Goal: Task Accomplishment & Management: Manage account settings

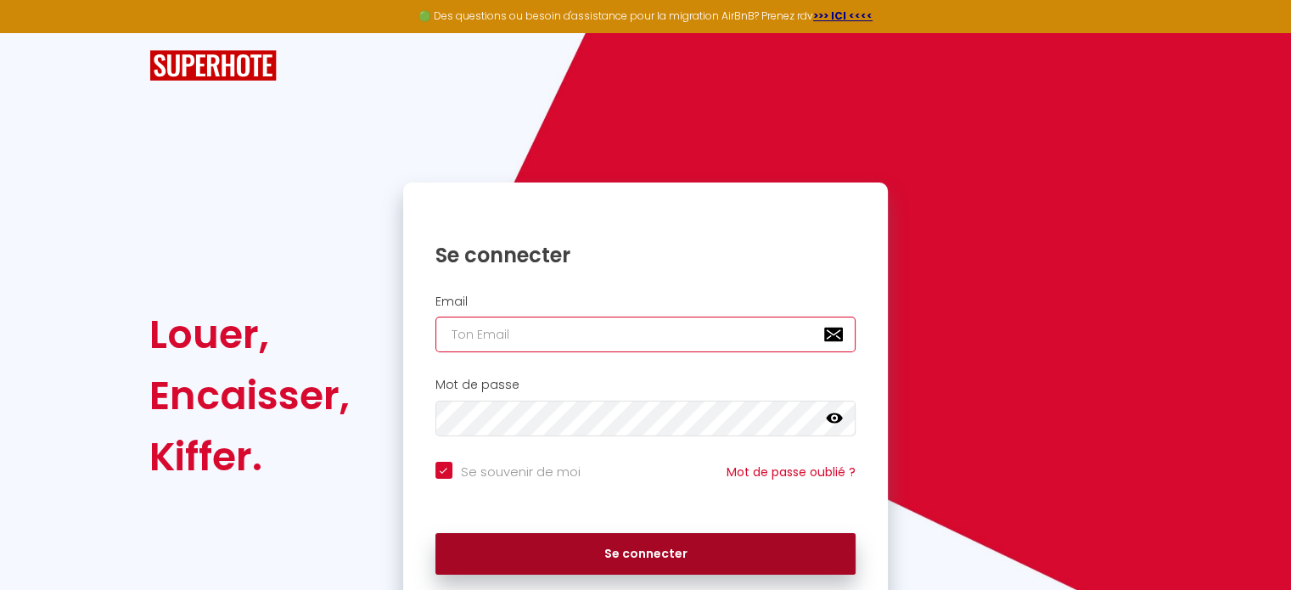
type input "[EMAIL_ADDRESS][DOMAIN_NAME]"
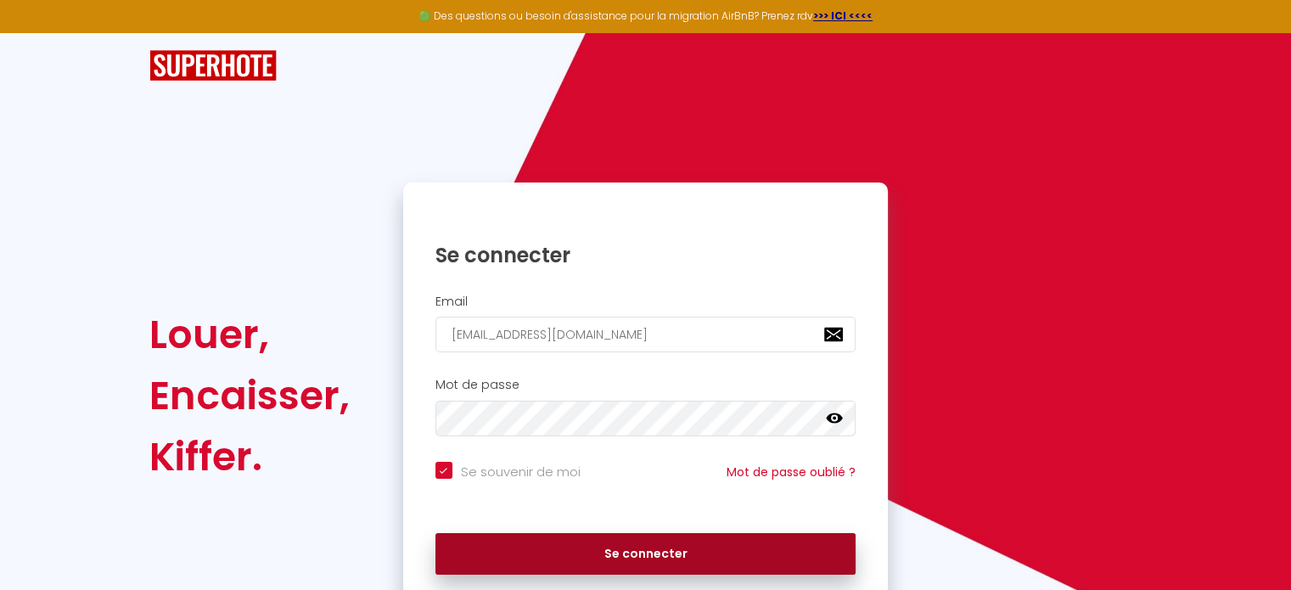
click at [638, 548] on button "Se connecter" at bounding box center [646, 554] width 421 height 42
checkbox input "true"
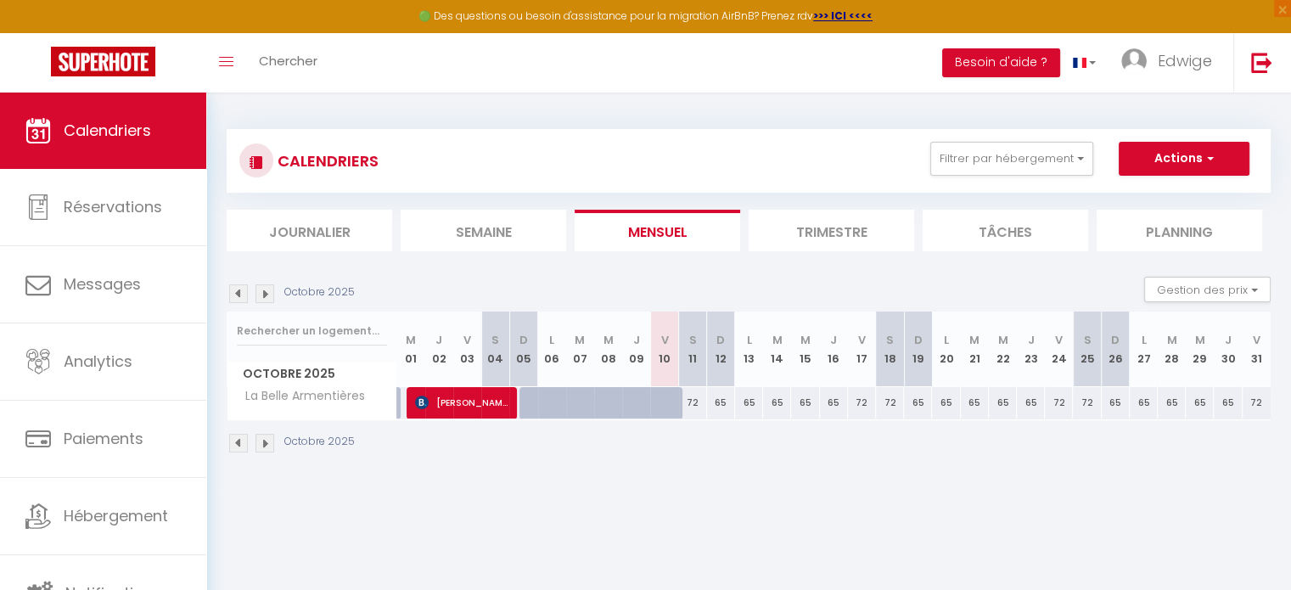
click at [271, 294] on img at bounding box center [265, 293] width 19 height 19
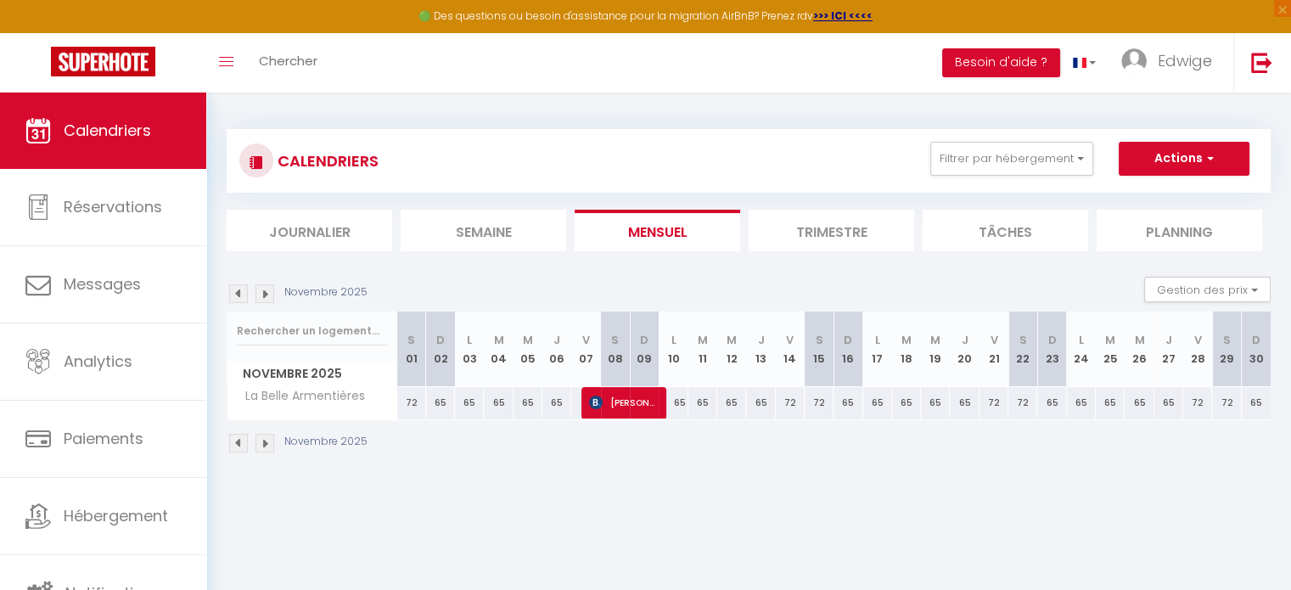
click at [271, 294] on img at bounding box center [265, 293] width 19 height 19
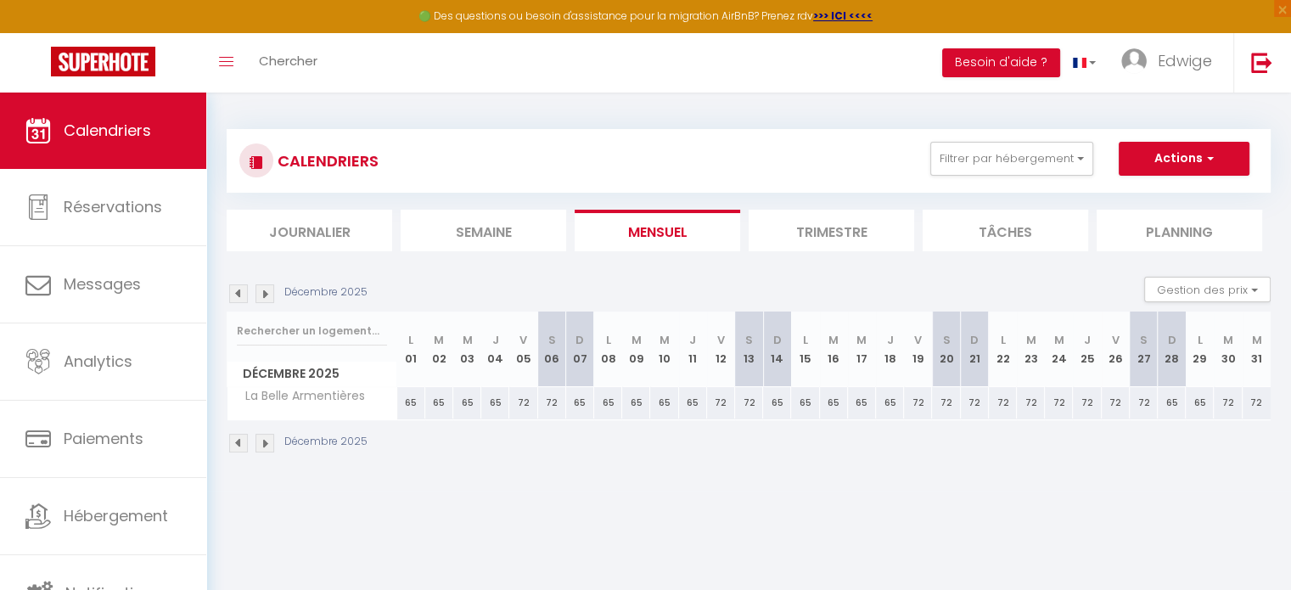
click at [271, 294] on img at bounding box center [265, 293] width 19 height 19
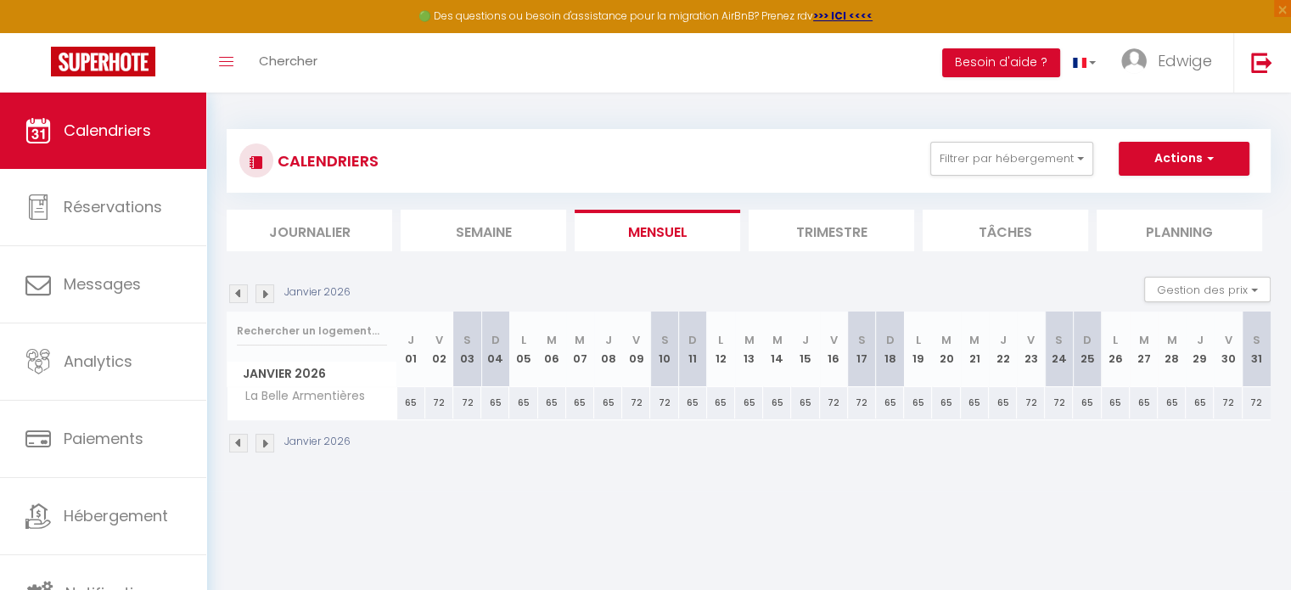
click at [271, 294] on img at bounding box center [265, 293] width 19 height 19
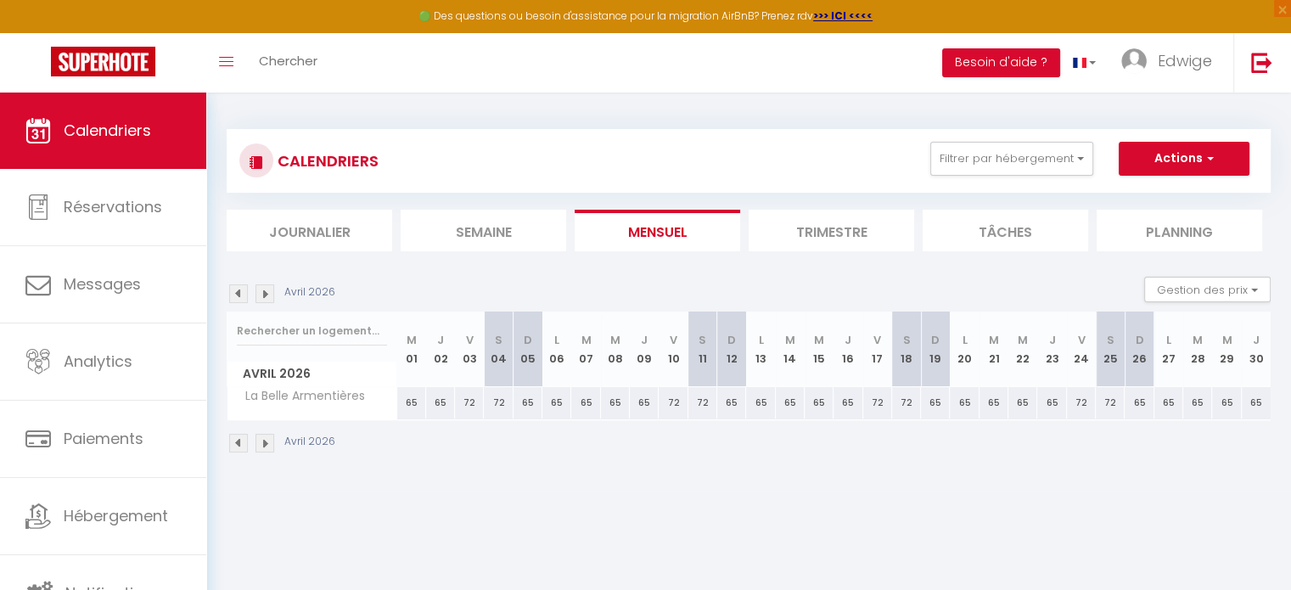
click at [271, 294] on img at bounding box center [265, 293] width 19 height 19
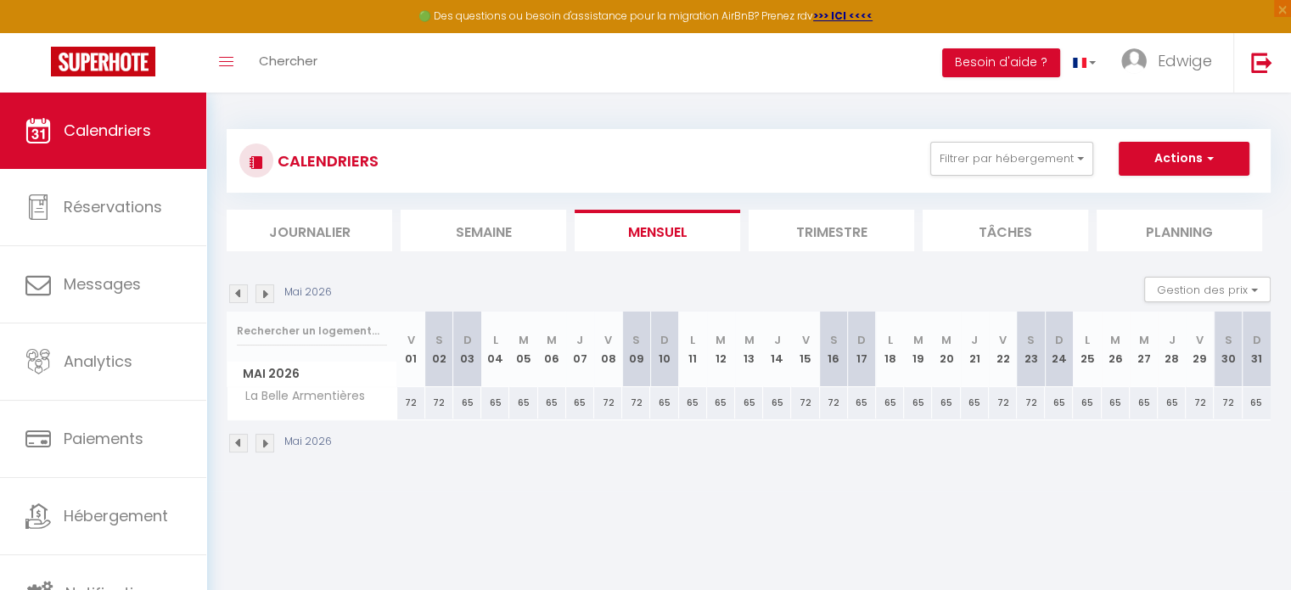
click at [271, 294] on img at bounding box center [265, 293] width 19 height 19
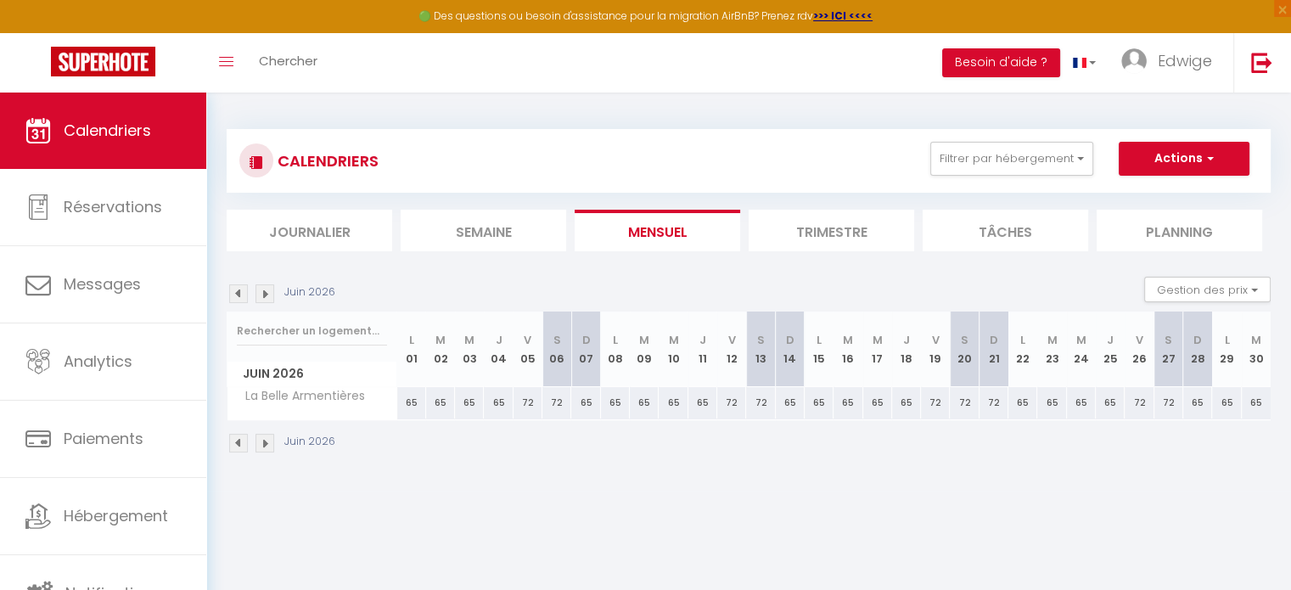
click at [271, 294] on img at bounding box center [265, 293] width 19 height 19
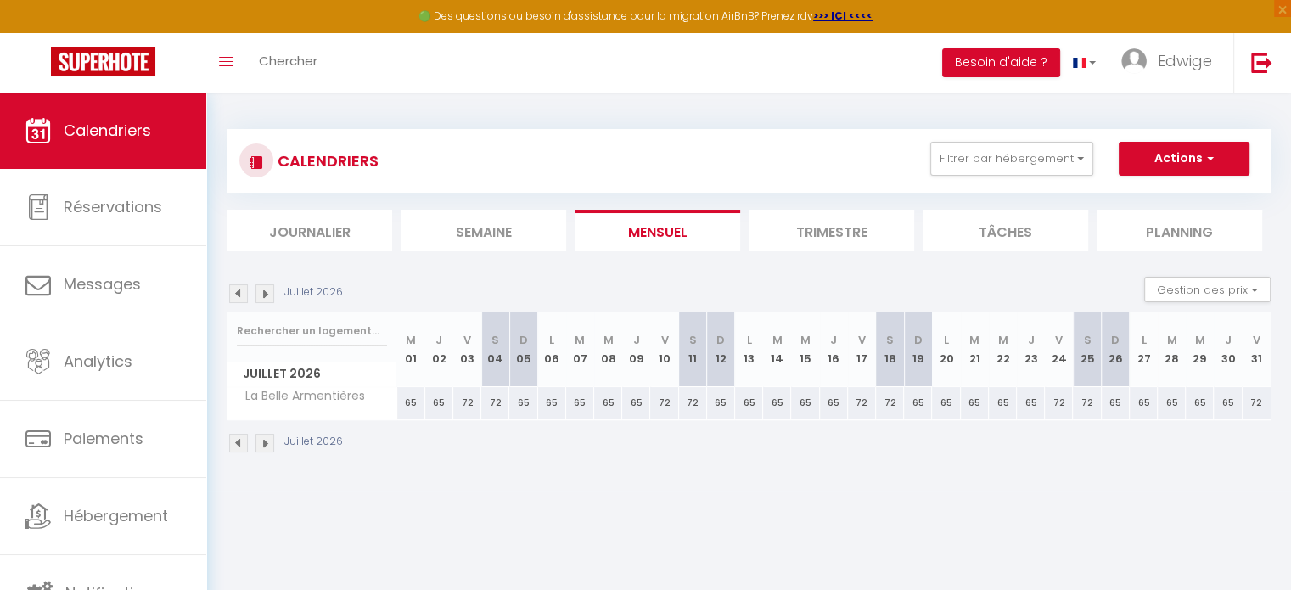
click at [464, 405] on div "72" at bounding box center [467, 402] width 28 height 31
type input "72"
type input "Ven 03 Juillet 2026"
type input "Sam 04 Juillet 2026"
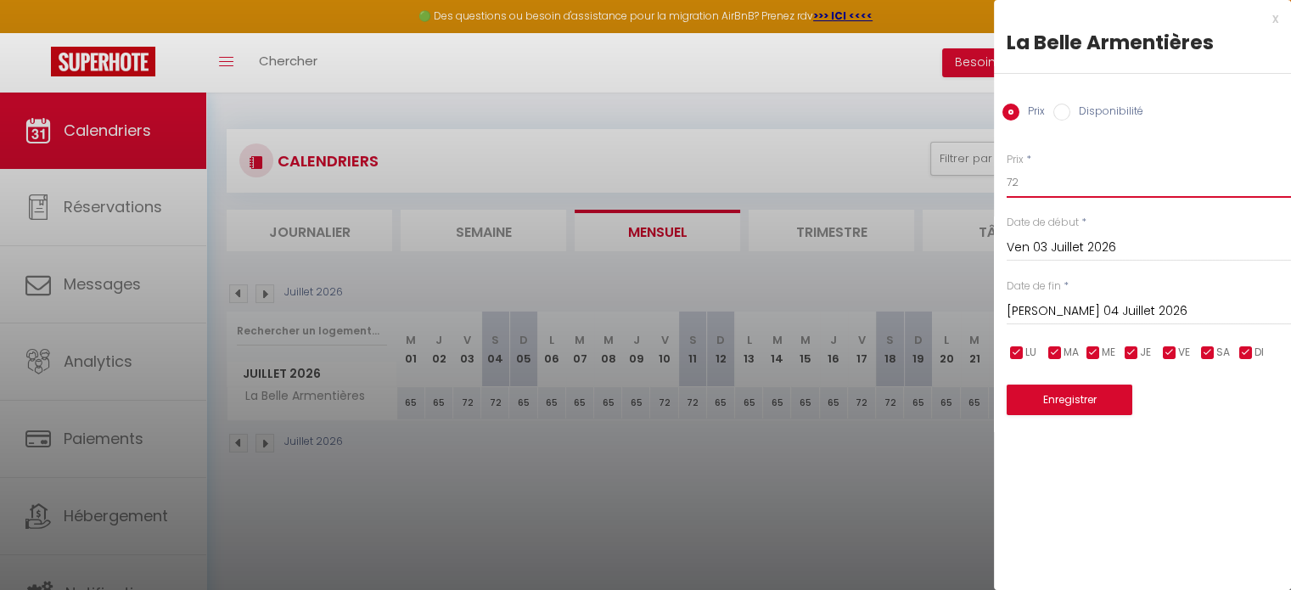
drag, startPoint x: 1023, startPoint y: 182, endPoint x: 1001, endPoint y: 183, distance: 22.1
click at [1001, 183] on div "Prix * 72 Statut * Disponible Indisponible Date de début * Ven 03 Juillet 2026 …" at bounding box center [1142, 273] width 297 height 285
type input "80"
click at [1066, 396] on button "Enregistrer" at bounding box center [1070, 400] width 126 height 31
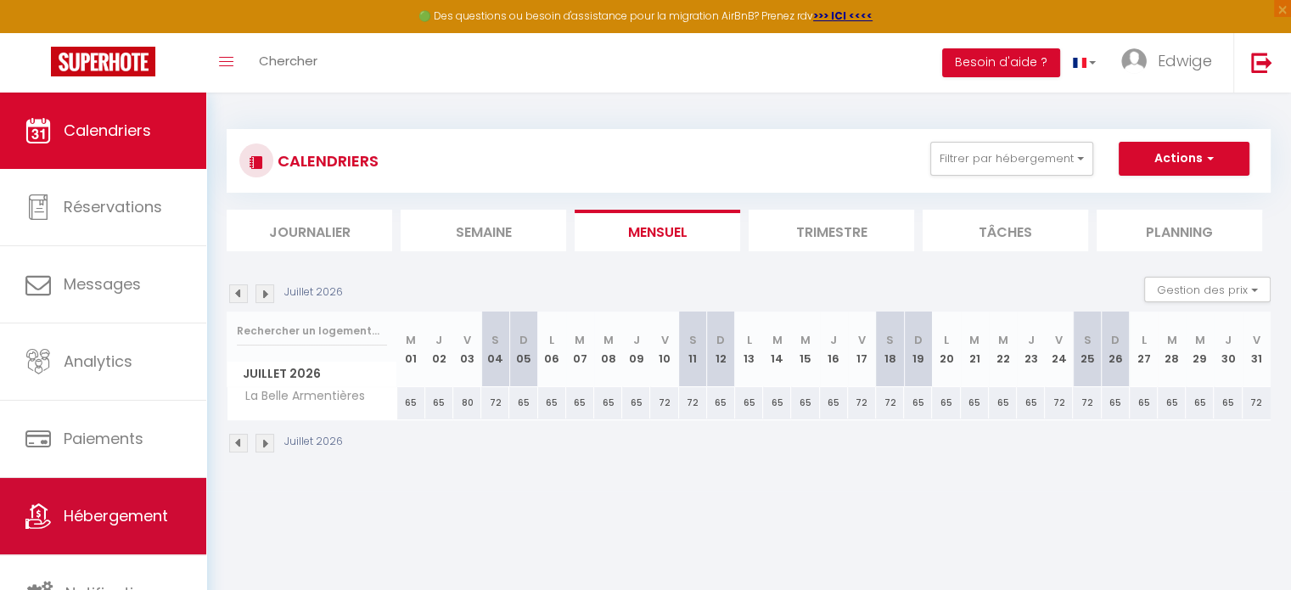
scroll to position [4, 0]
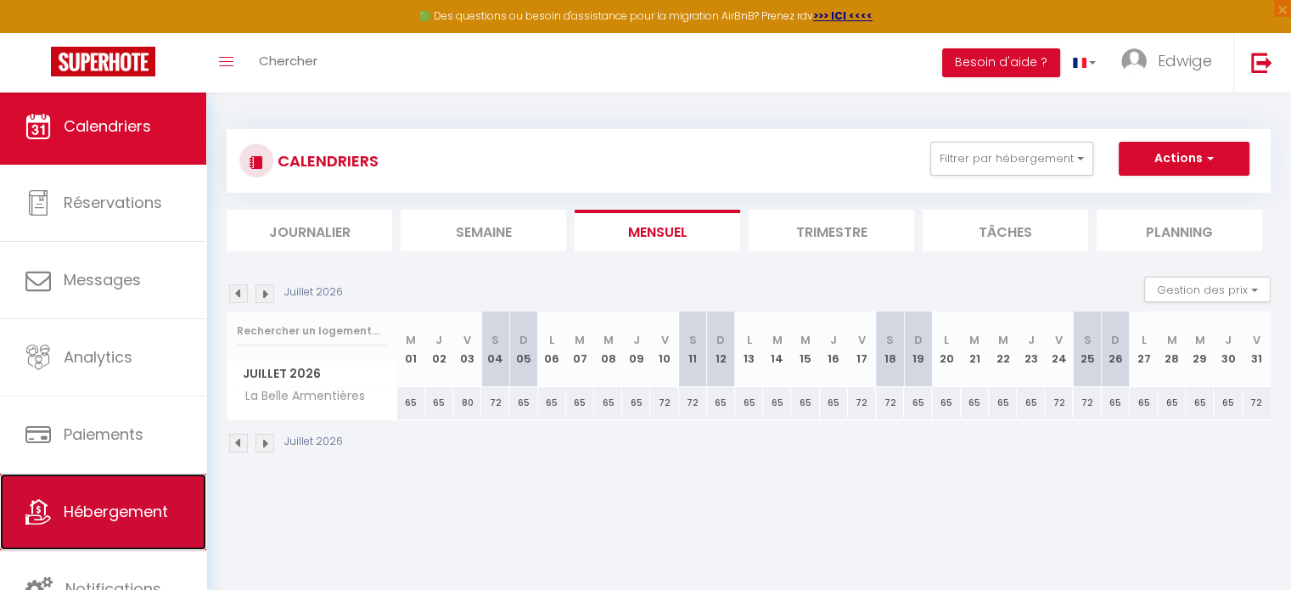
click at [121, 523] on link "Hébergement" at bounding box center [103, 512] width 206 height 76
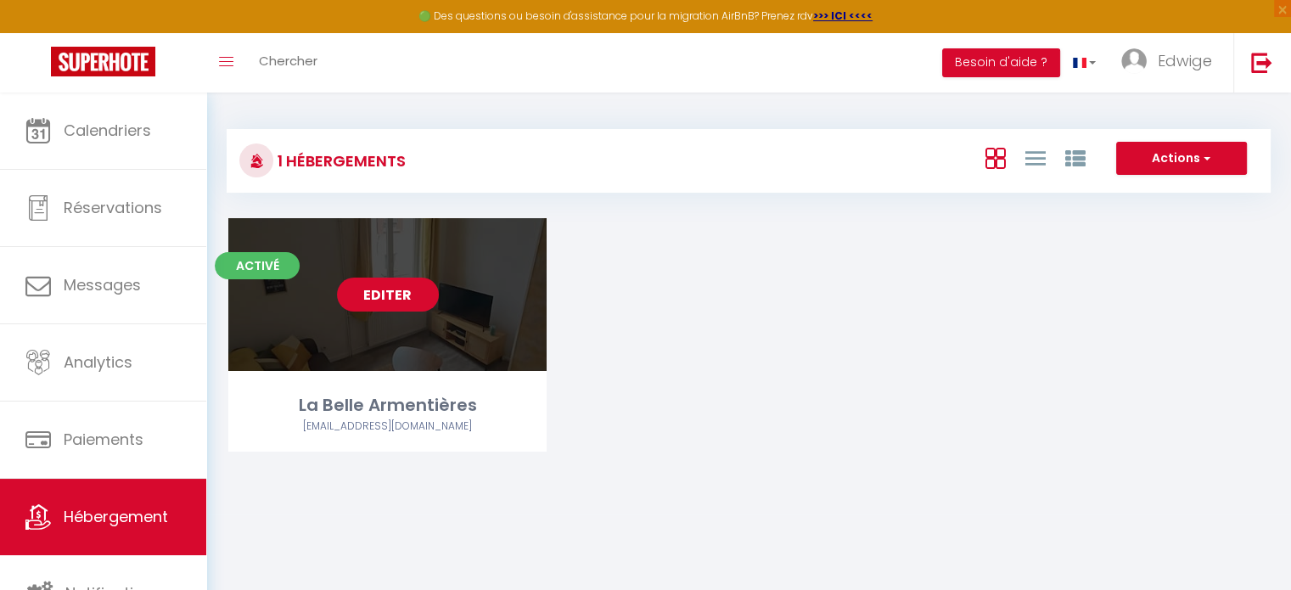
click at [404, 298] on link "Editer" at bounding box center [388, 295] width 102 height 34
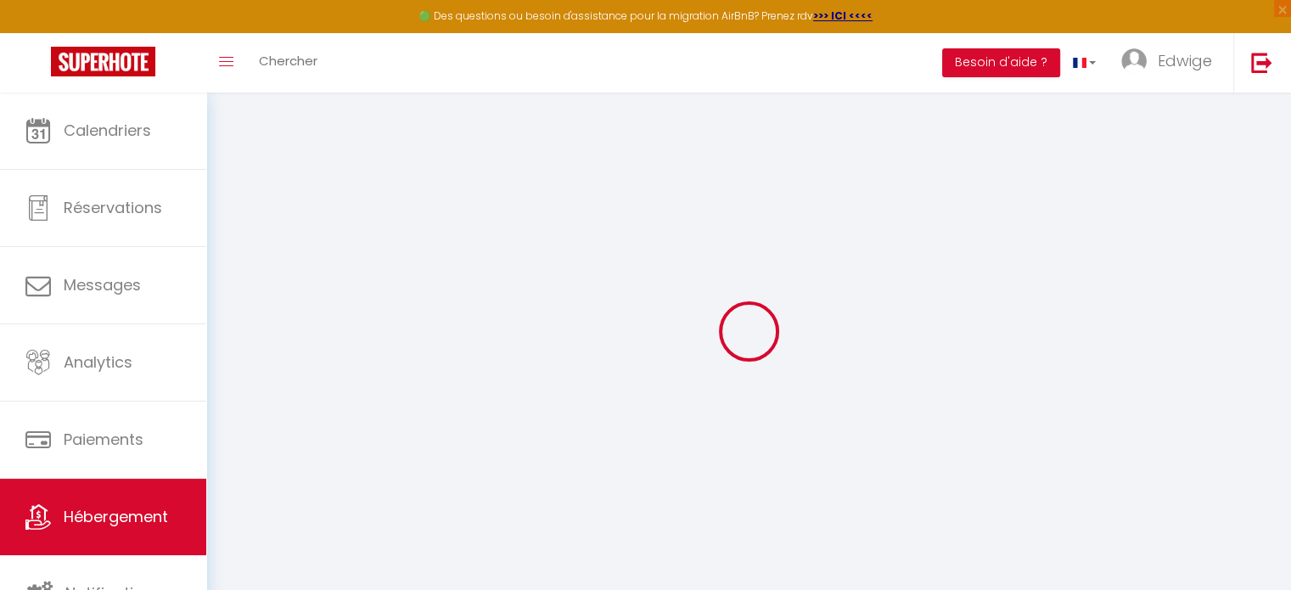
select select
select select "17916-1492044036898346454"
select select "+ 16 %"
select select "+ 40 %"
select select "15:00"
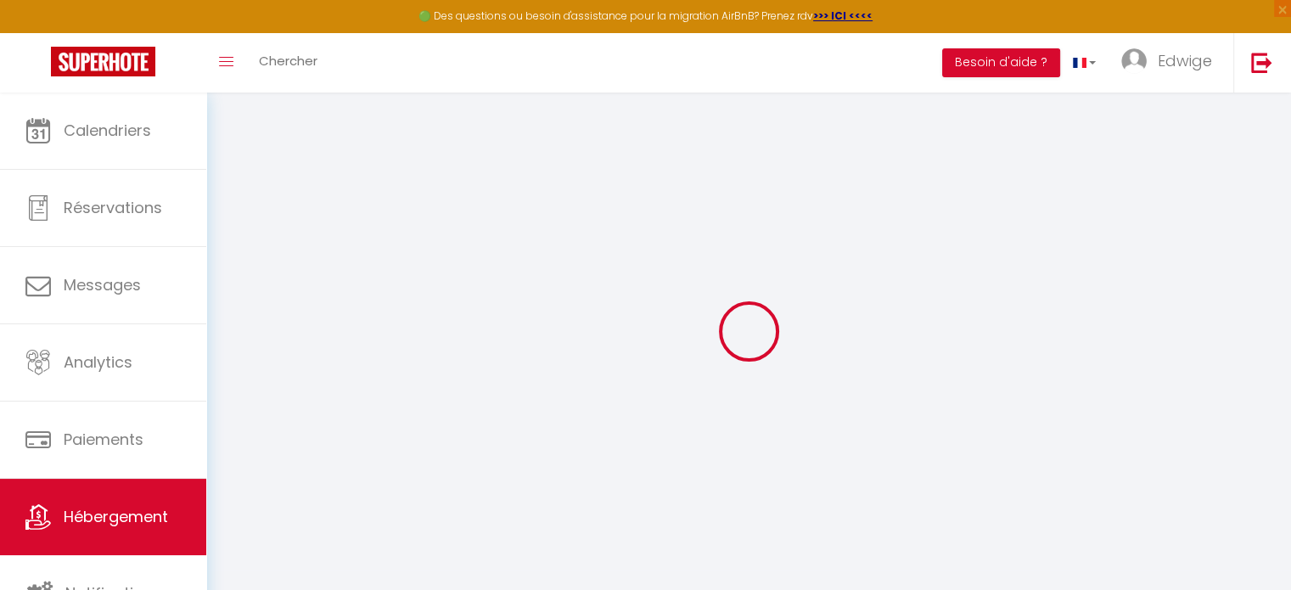
select select "23:45"
select select "11:00"
select select "30"
select select "120"
select select
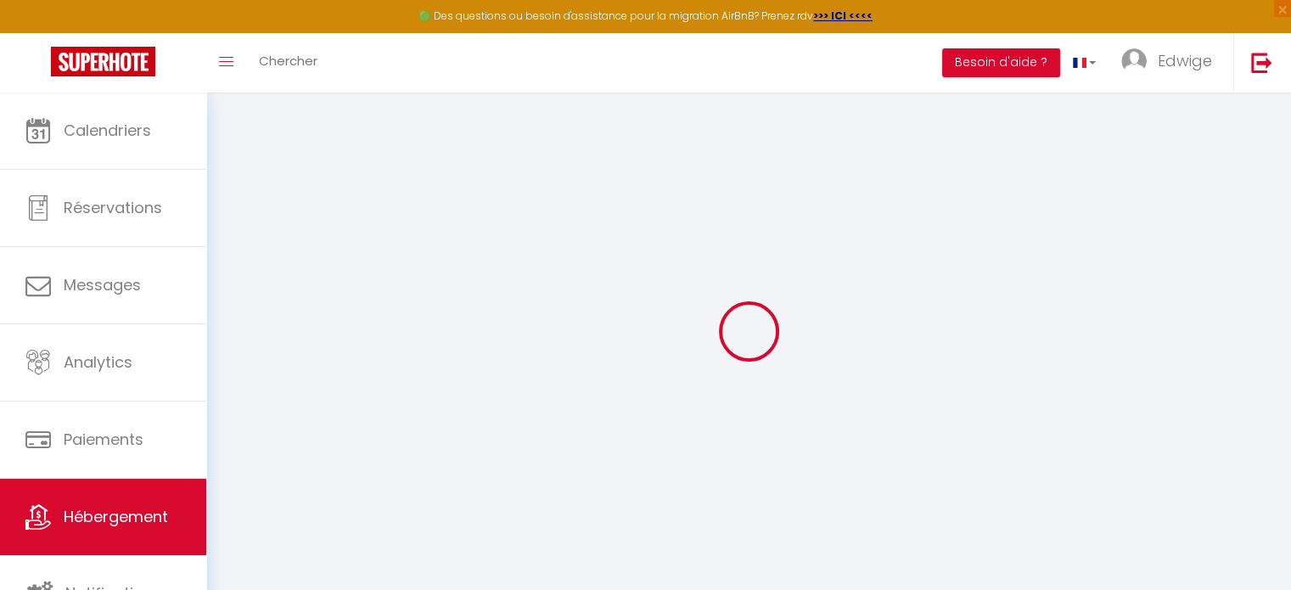
checkbox input "false"
select select "EUR"
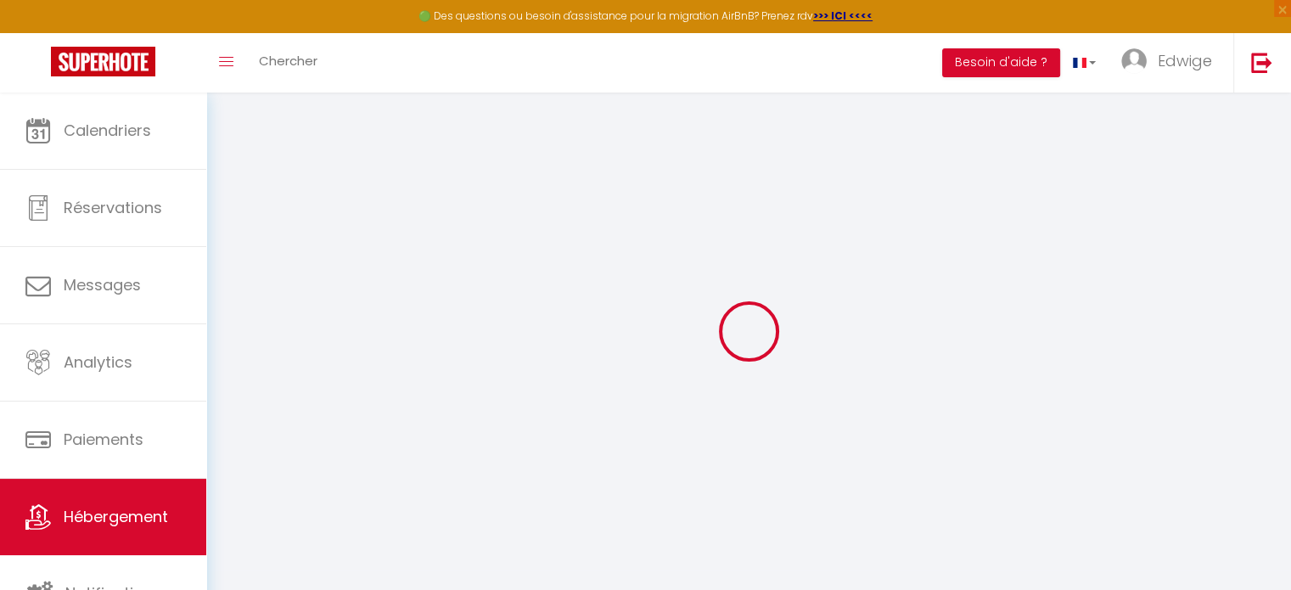
select select
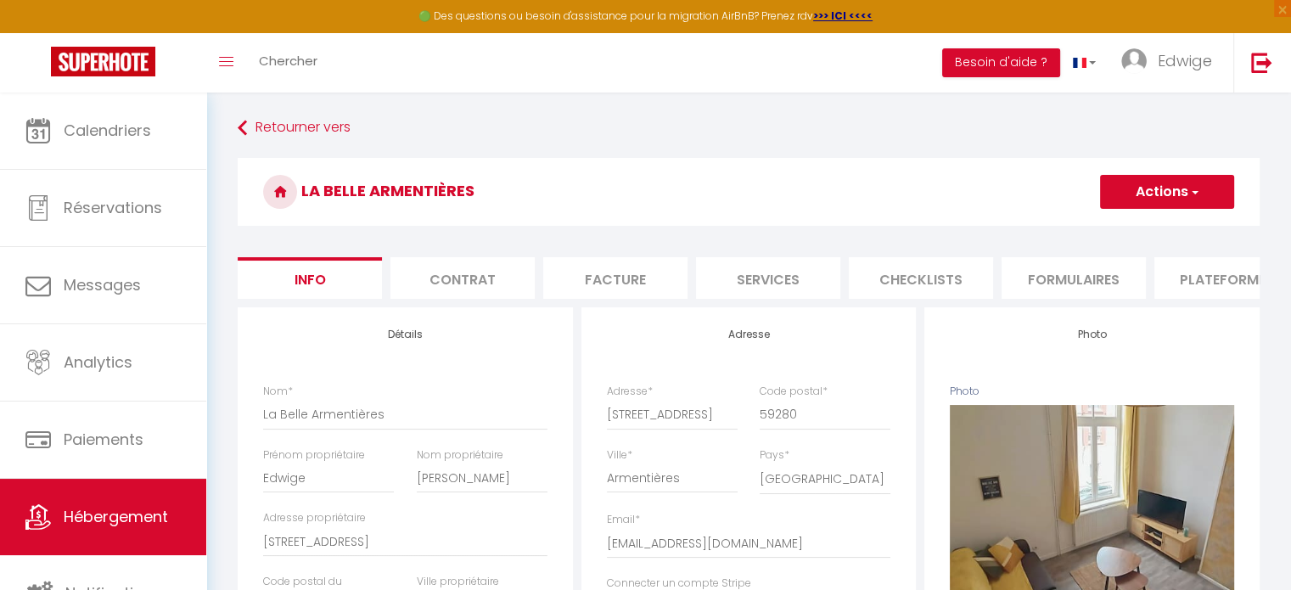
click at [789, 281] on li "Services" at bounding box center [768, 278] width 144 height 42
checkbox input "true"
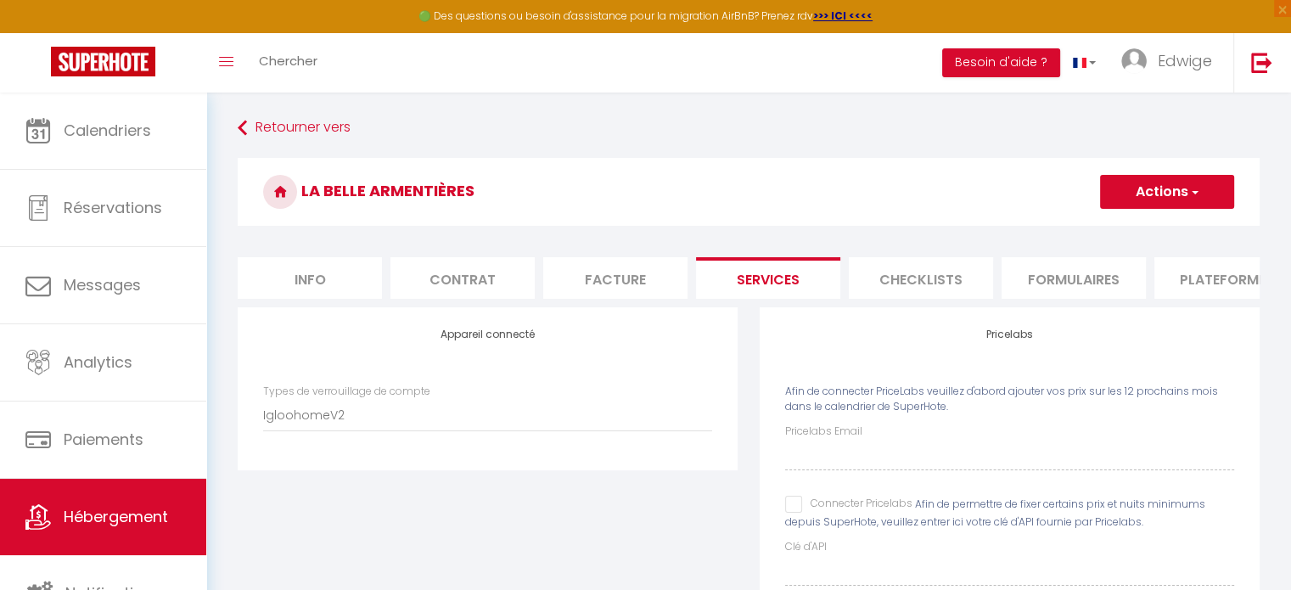
click at [1226, 283] on li "Plateformes" at bounding box center [1227, 278] width 144 height 42
select select
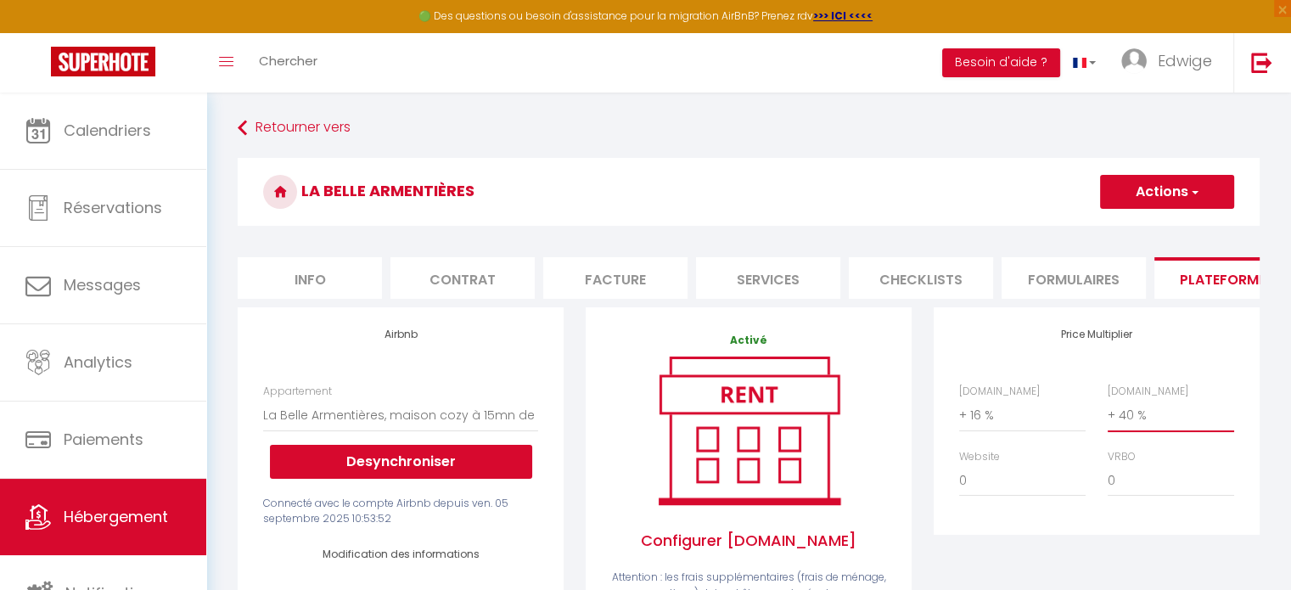
click at [1148, 424] on select "0 + 1 % + 2 % + 3 % + 4 % + 5 % + 6 % + 7 % + 8 % + 9 %" at bounding box center [1171, 415] width 126 height 32
select select "+ 45 %"
click at [1108, 412] on select "0 + 1 % + 2 % + 3 % + 4 % + 5 % + 6 % + 7 % + 8 % + 9 %" at bounding box center [1171, 415] width 126 height 32
select select
click at [1256, 449] on div "Price Multiplier Airbnb.com 0 + 1 % + 2 % + 3 % + 4 % + 5 % + 6 % + 7 %" at bounding box center [1097, 421] width 326 height 228
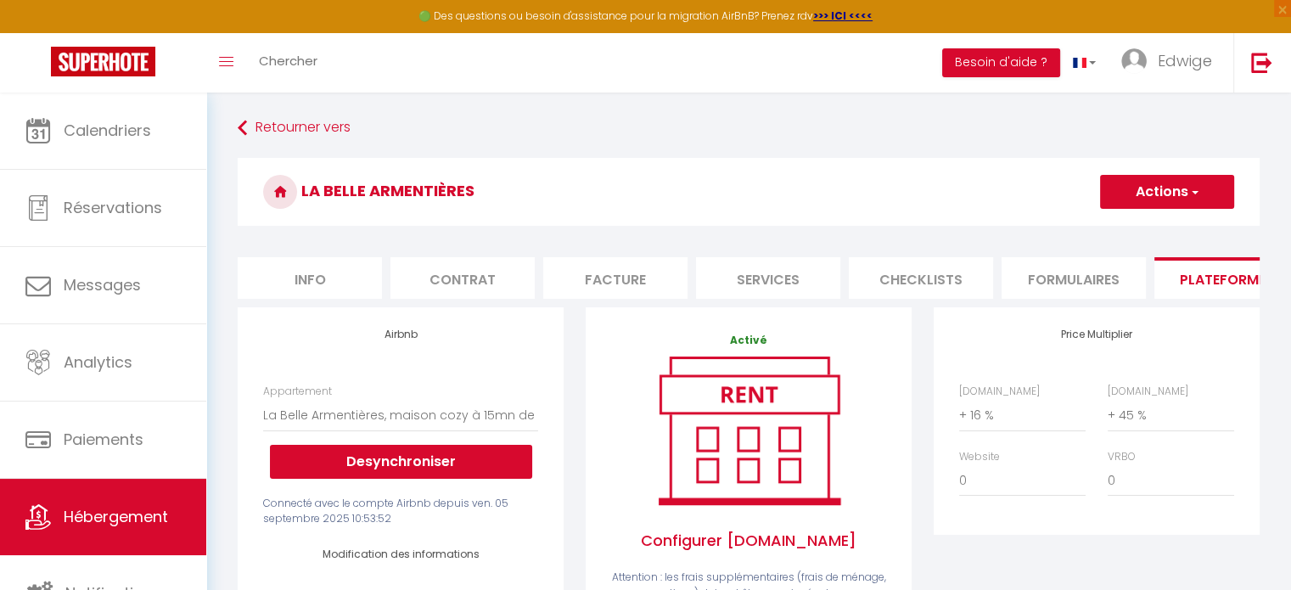
click at [1202, 186] on button "Actions" at bounding box center [1167, 192] width 134 height 34
click at [1163, 229] on link "Enregistrer" at bounding box center [1166, 229] width 134 height 22
select select "EUR"
select select
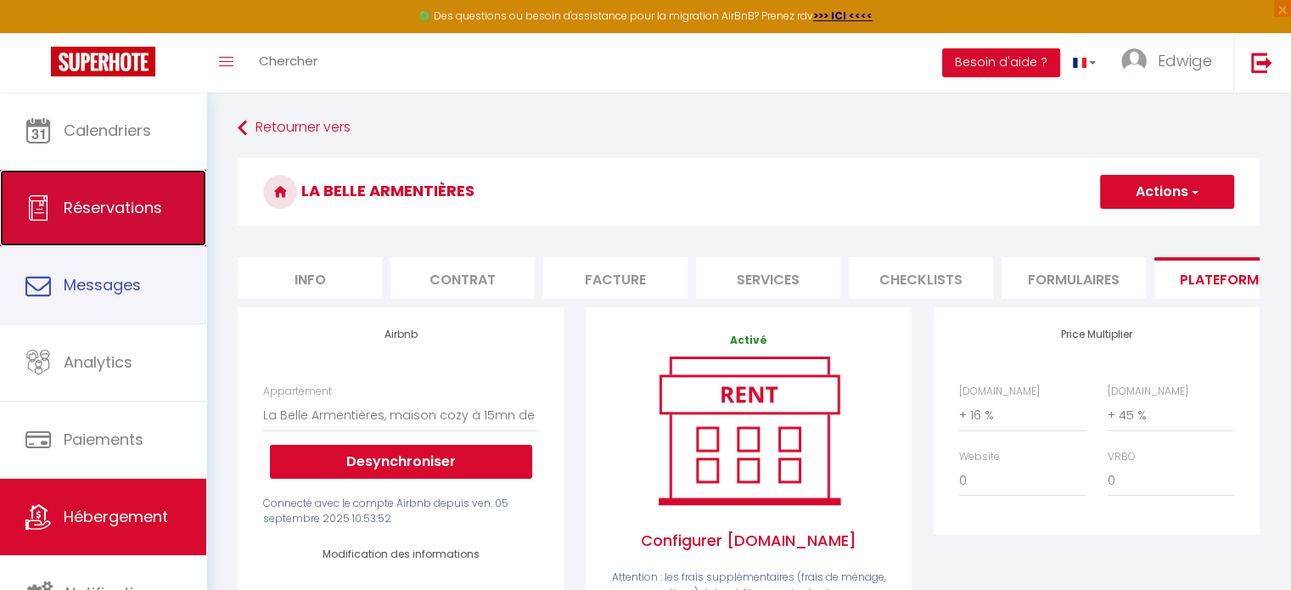
click at [98, 222] on link "Réservations" at bounding box center [103, 208] width 206 height 76
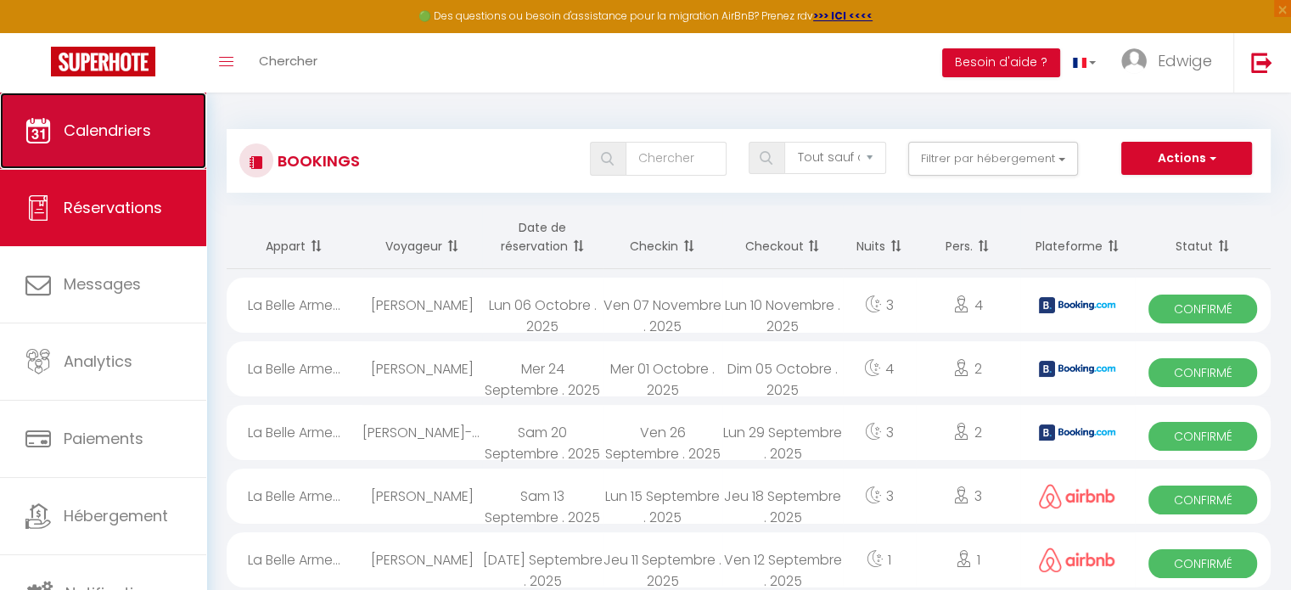
click at [81, 147] on link "Calendriers" at bounding box center [103, 131] width 206 height 76
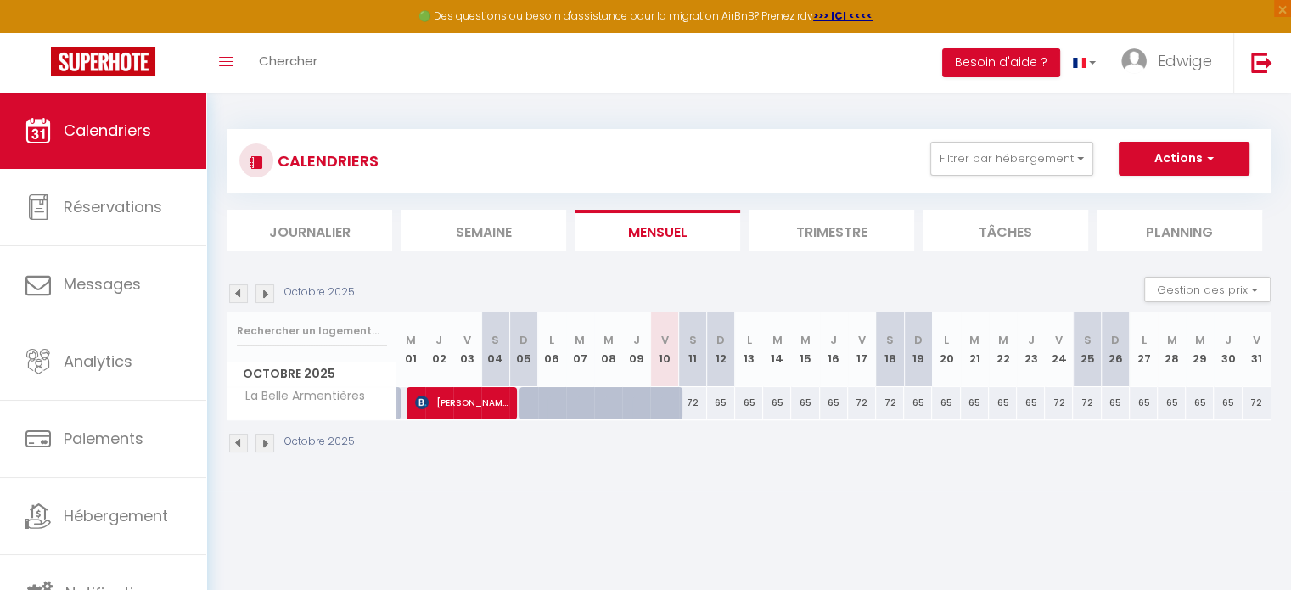
click at [263, 294] on img at bounding box center [265, 293] width 19 height 19
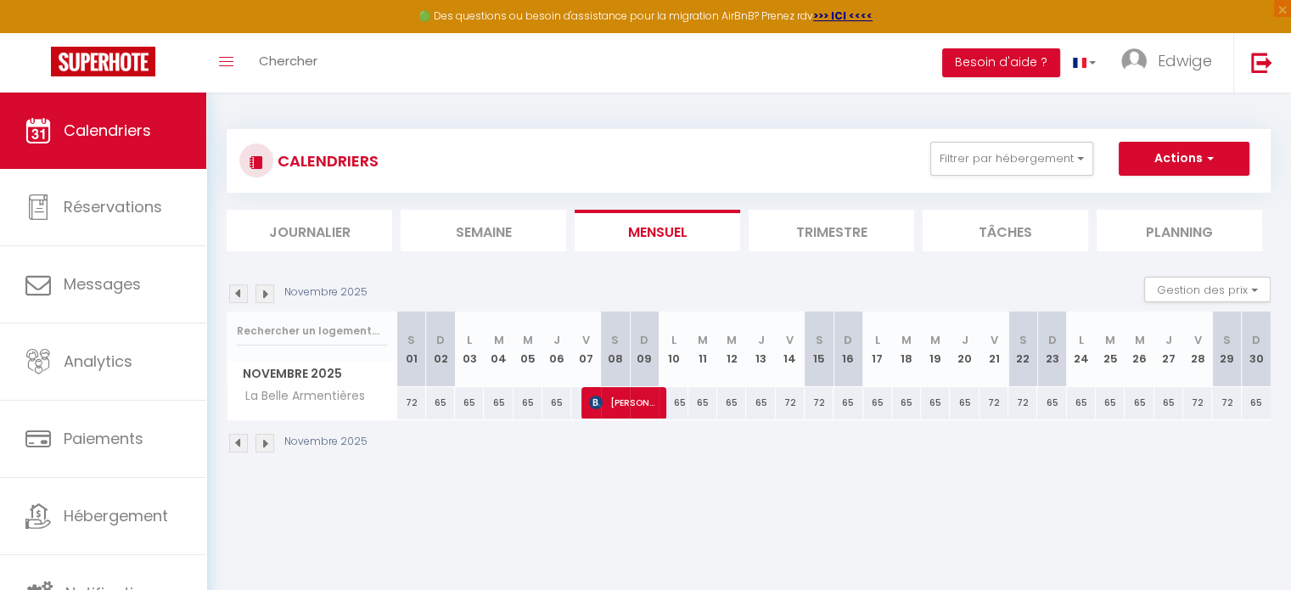
click at [263, 294] on img at bounding box center [265, 293] width 19 height 19
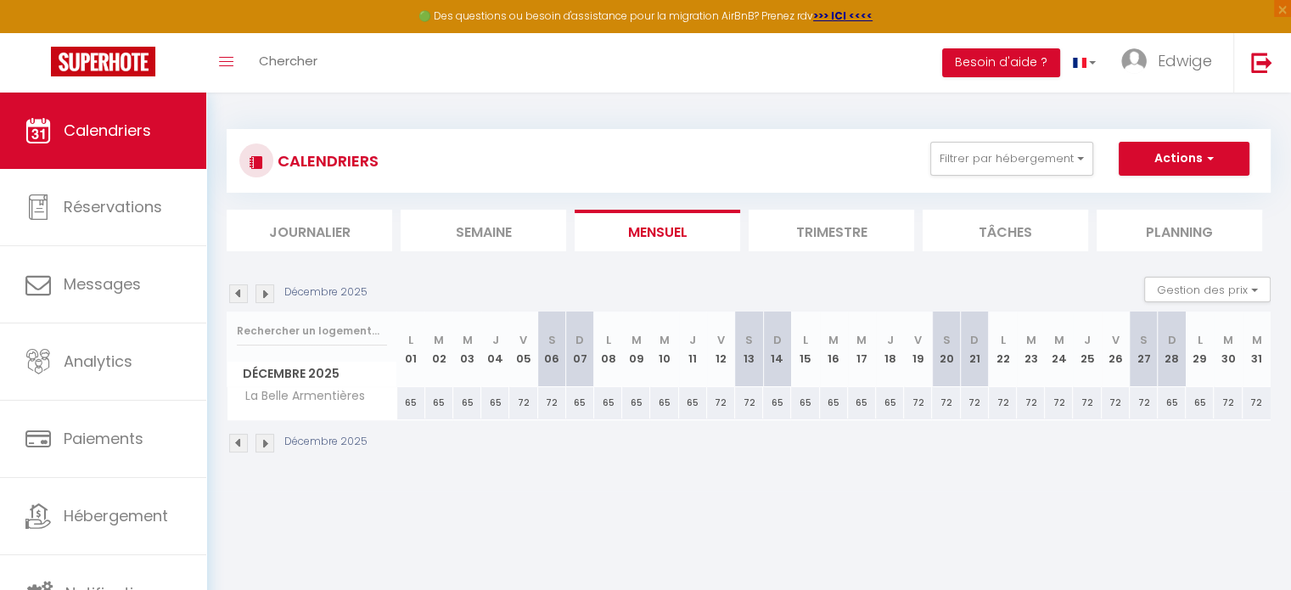
click at [263, 294] on img at bounding box center [265, 293] width 19 height 19
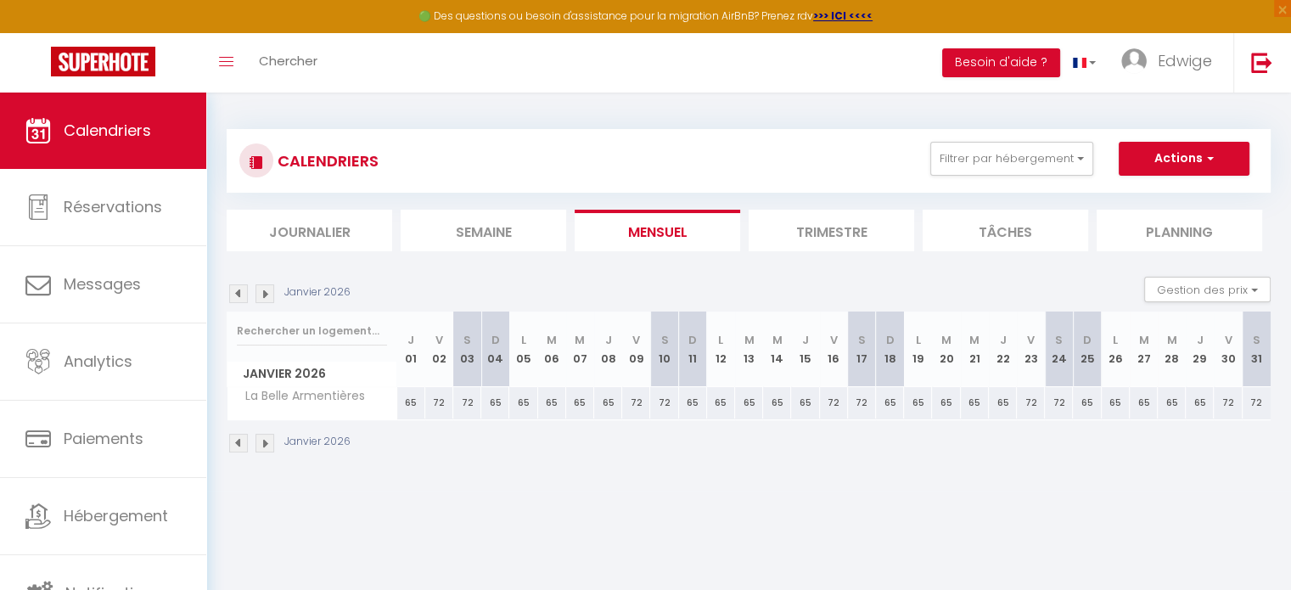
click at [263, 294] on img at bounding box center [265, 293] width 19 height 19
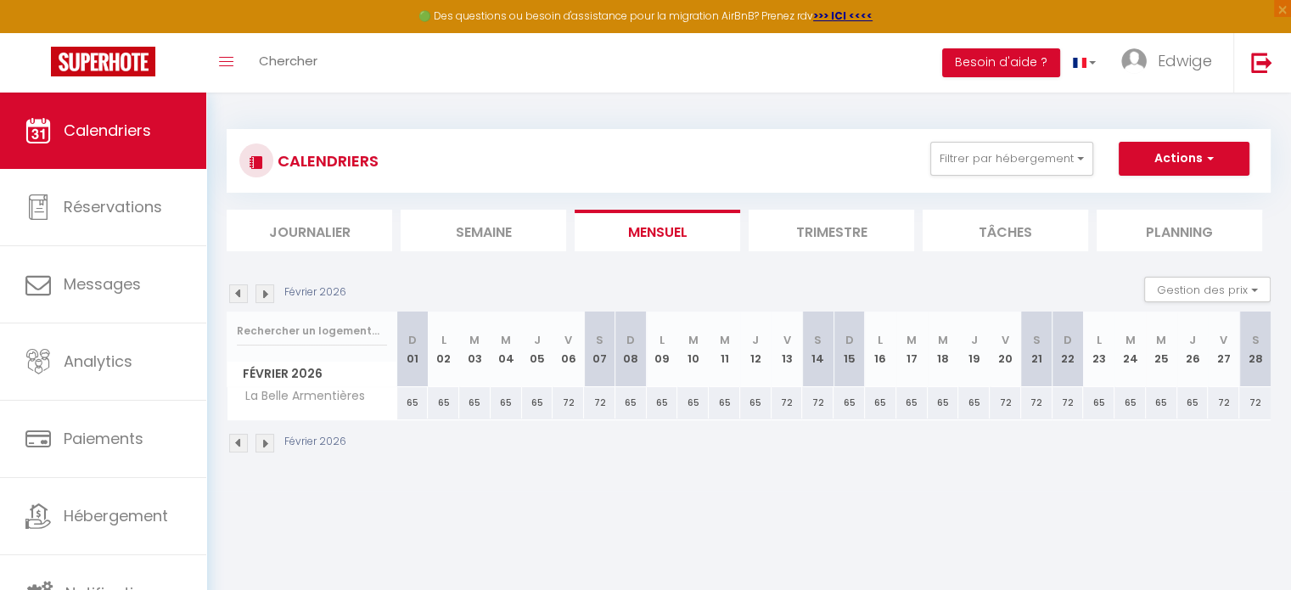
click at [1036, 403] on div "72" at bounding box center [1036, 402] width 31 height 31
type input "72"
type input "Sam 21 Février 2026"
type input "Dim 22 Février 2026"
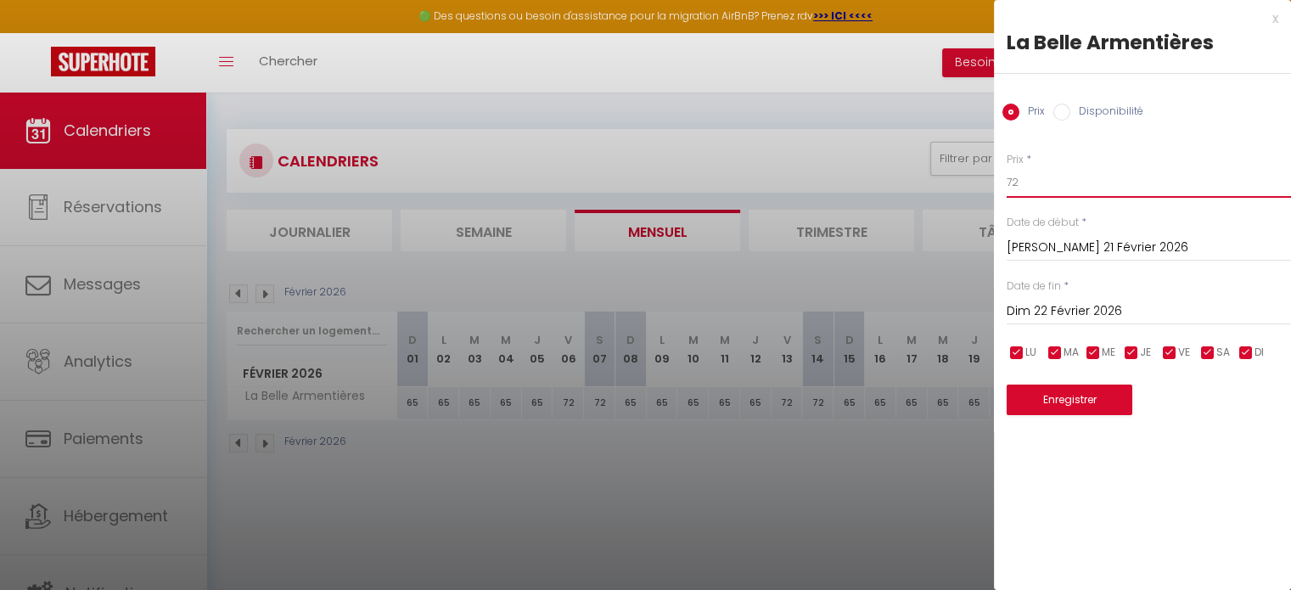
drag, startPoint x: 1026, startPoint y: 185, endPoint x: 997, endPoint y: 189, distance: 30.0
click at [997, 189] on div "Prix * 72 Statut * Disponible Indisponible Date de début * Sam 21 Février 2026 …" at bounding box center [1142, 273] width 297 height 285
type input "80"
click at [1043, 402] on button "Enregistrer" at bounding box center [1070, 400] width 126 height 31
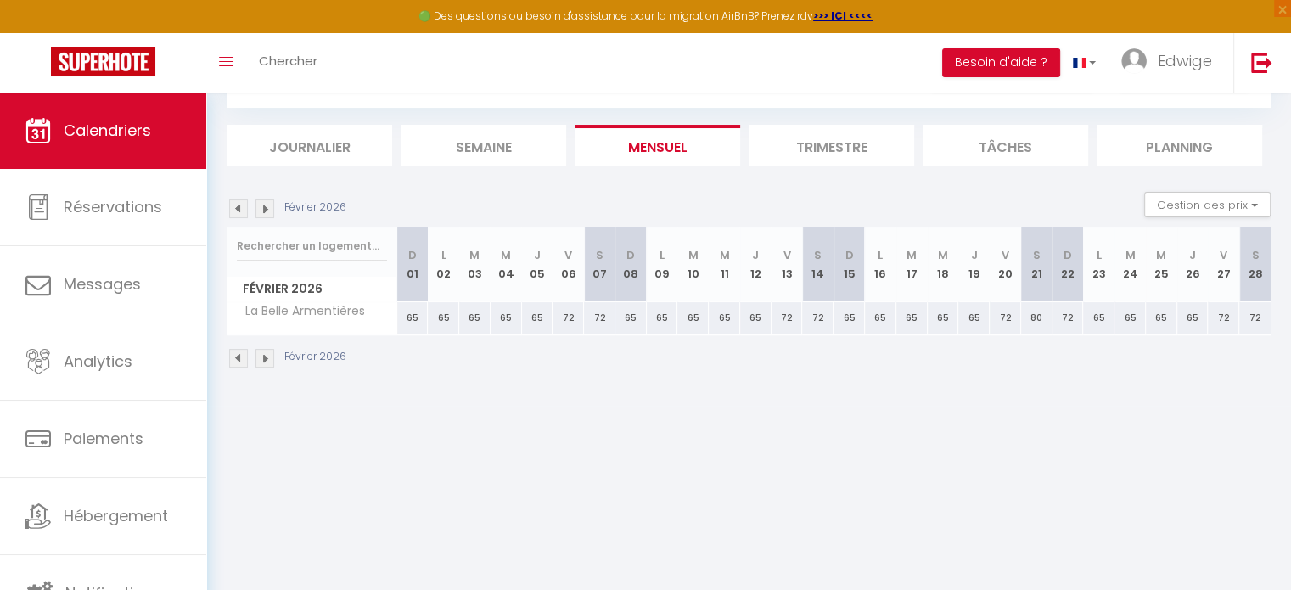
scroll to position [92, 0]
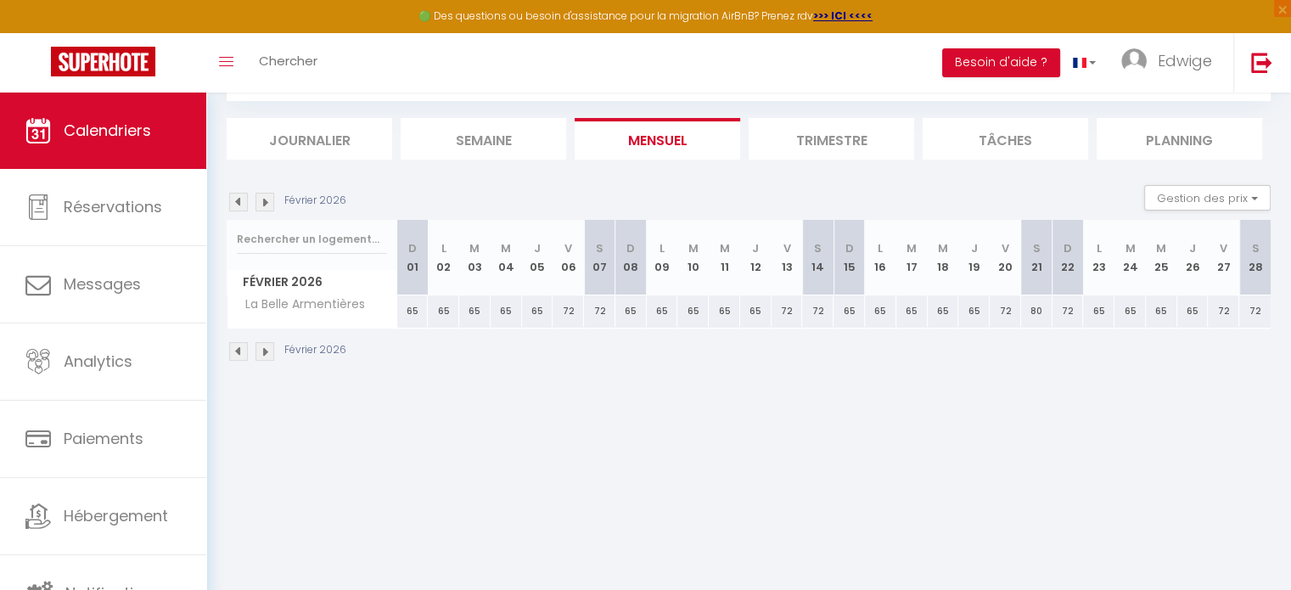
click at [234, 200] on img at bounding box center [238, 202] width 19 height 19
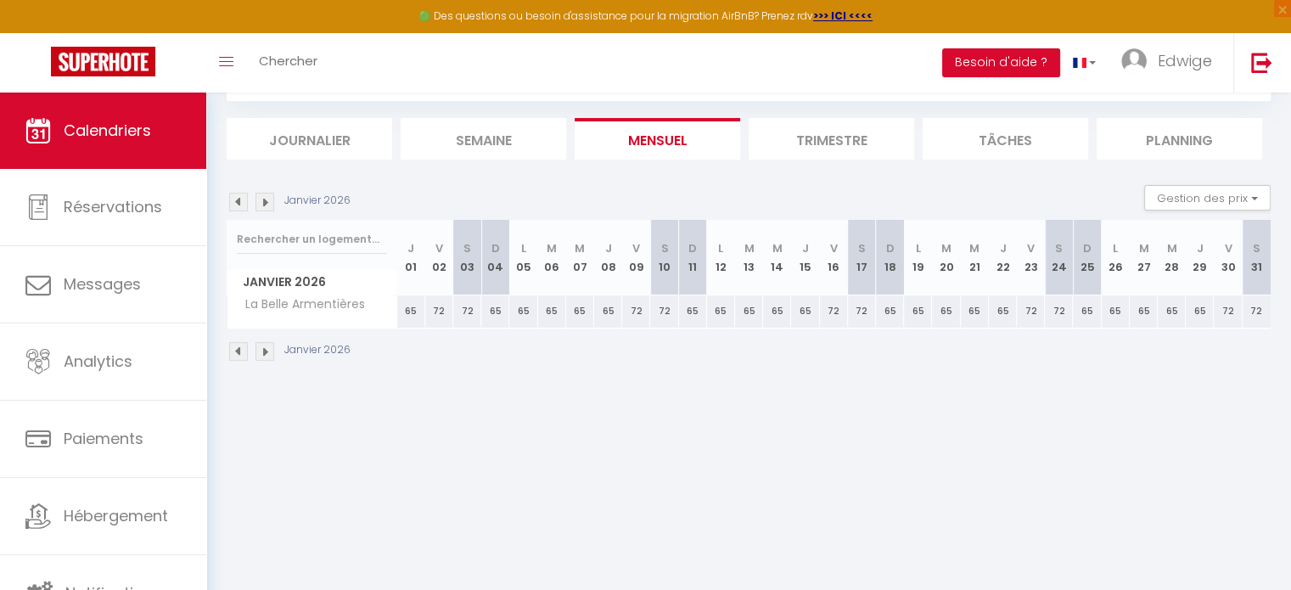
click at [234, 200] on img at bounding box center [238, 202] width 19 height 19
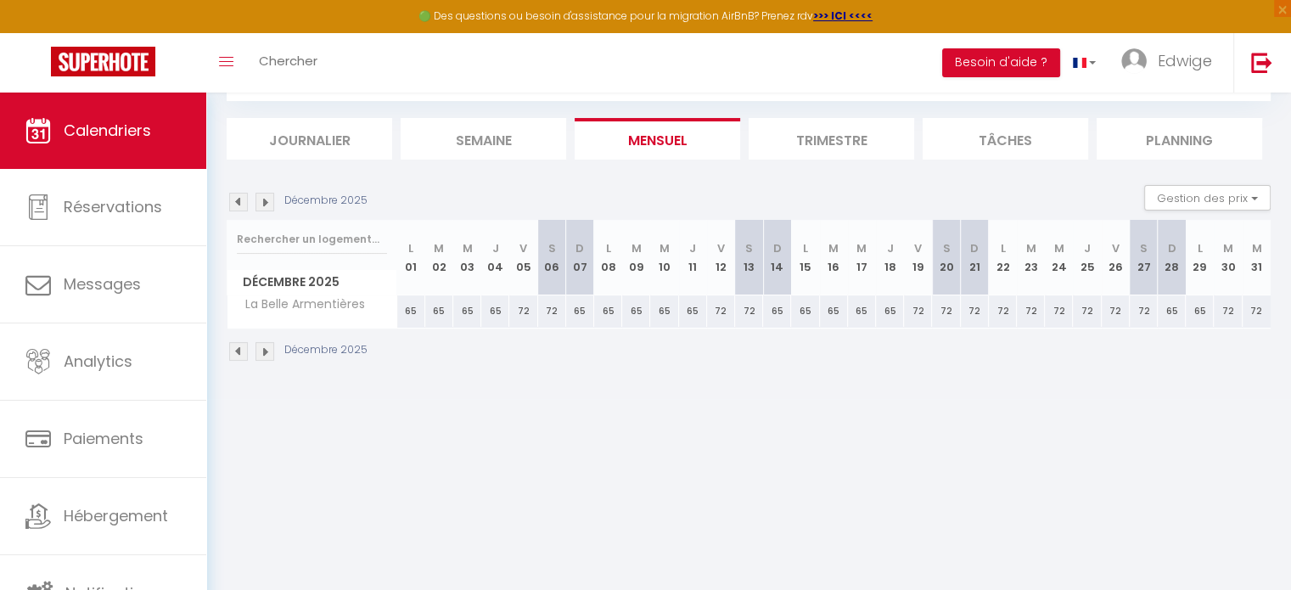
click at [234, 200] on img at bounding box center [238, 202] width 19 height 19
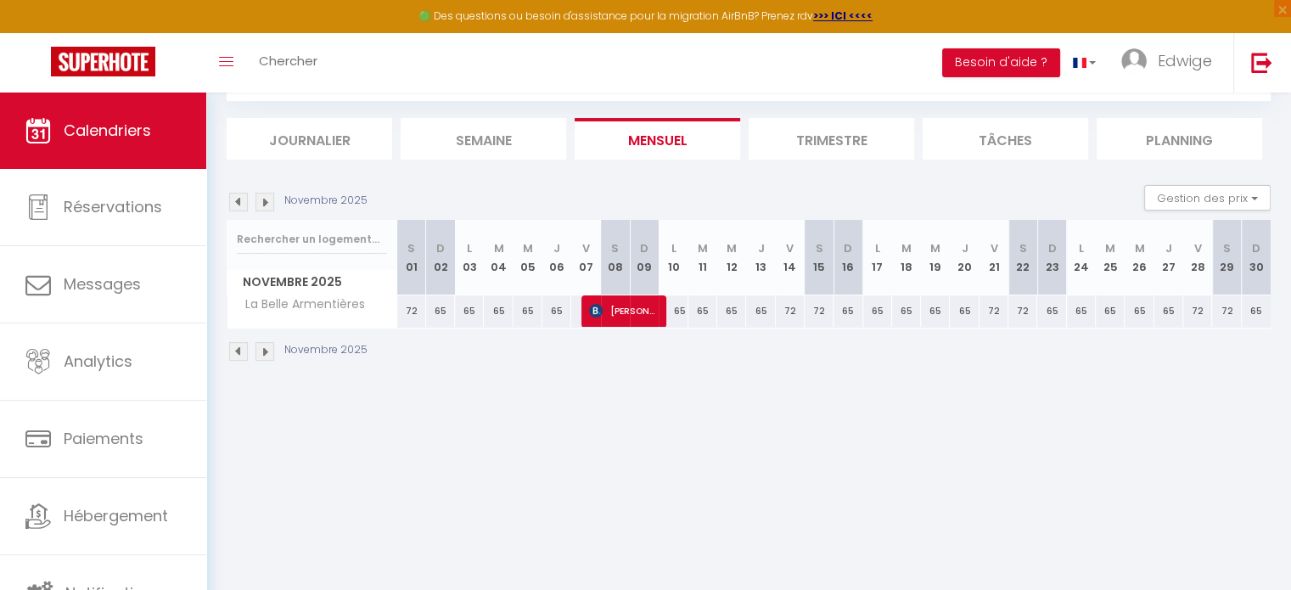
click at [233, 196] on img at bounding box center [238, 202] width 19 height 19
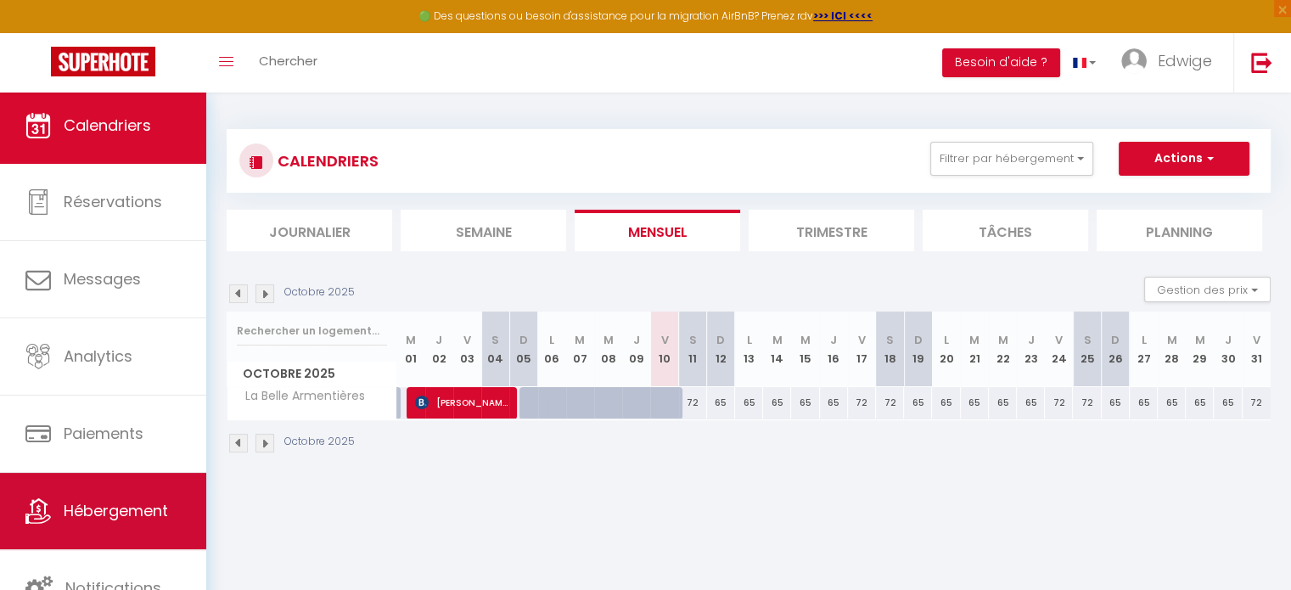
click at [99, 521] on link "Hébergement" at bounding box center [103, 511] width 206 height 76
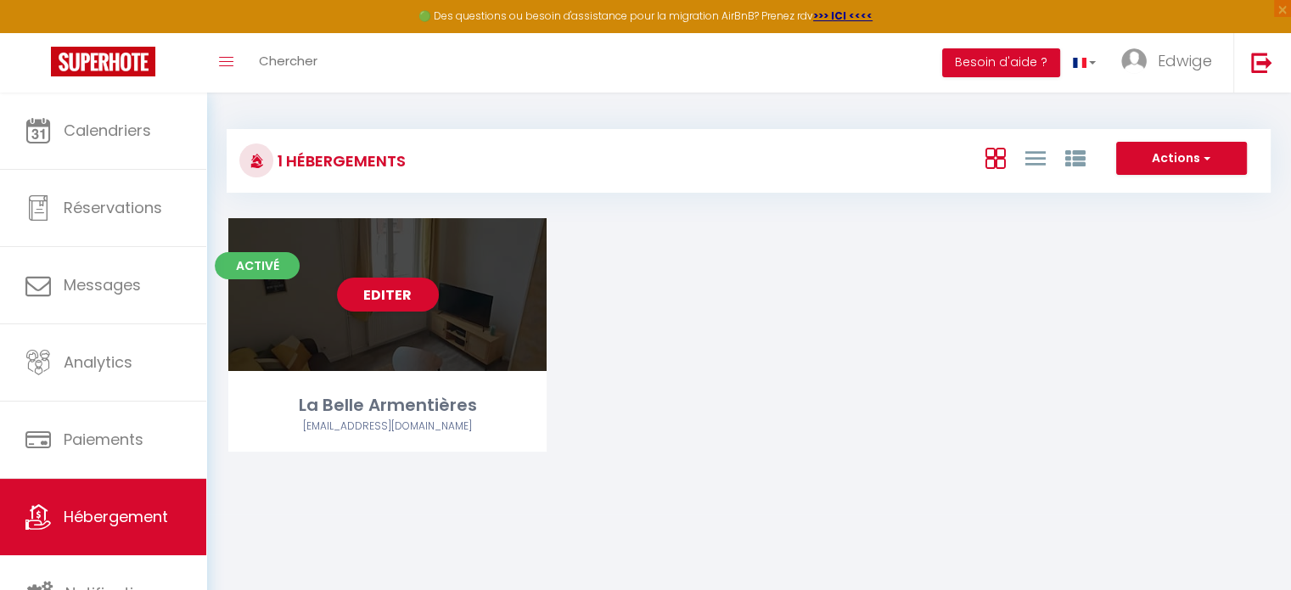
click at [393, 318] on div "Editer" at bounding box center [387, 294] width 318 height 153
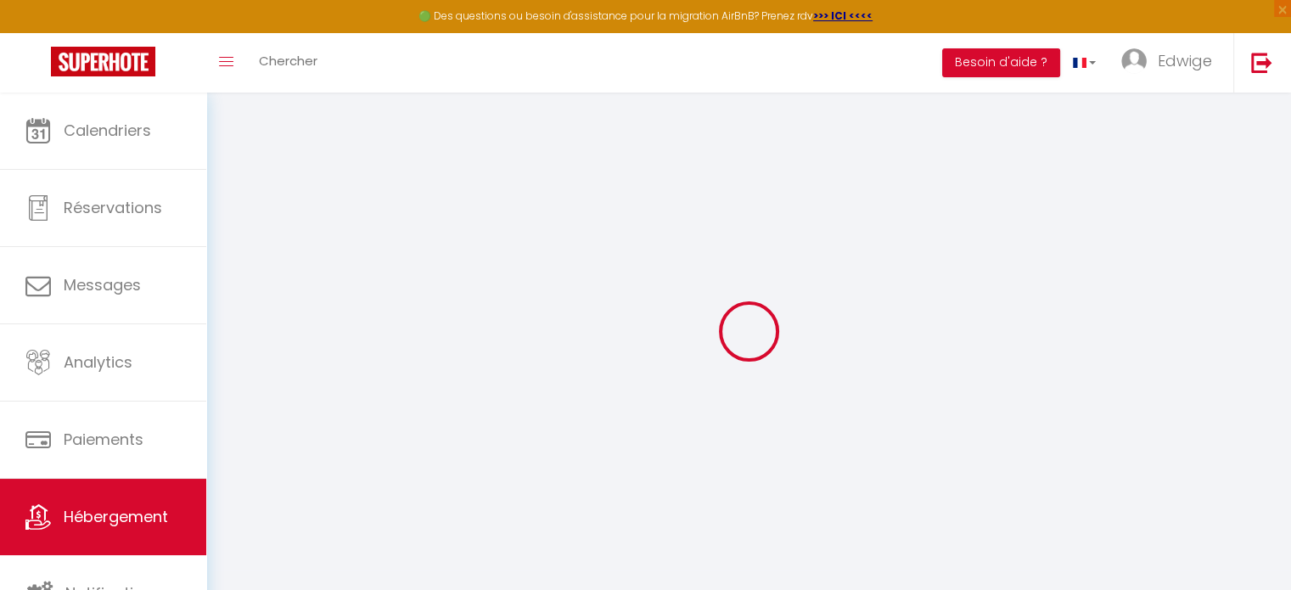
select select "17916-1492044036898346454"
select select
checkbox input "false"
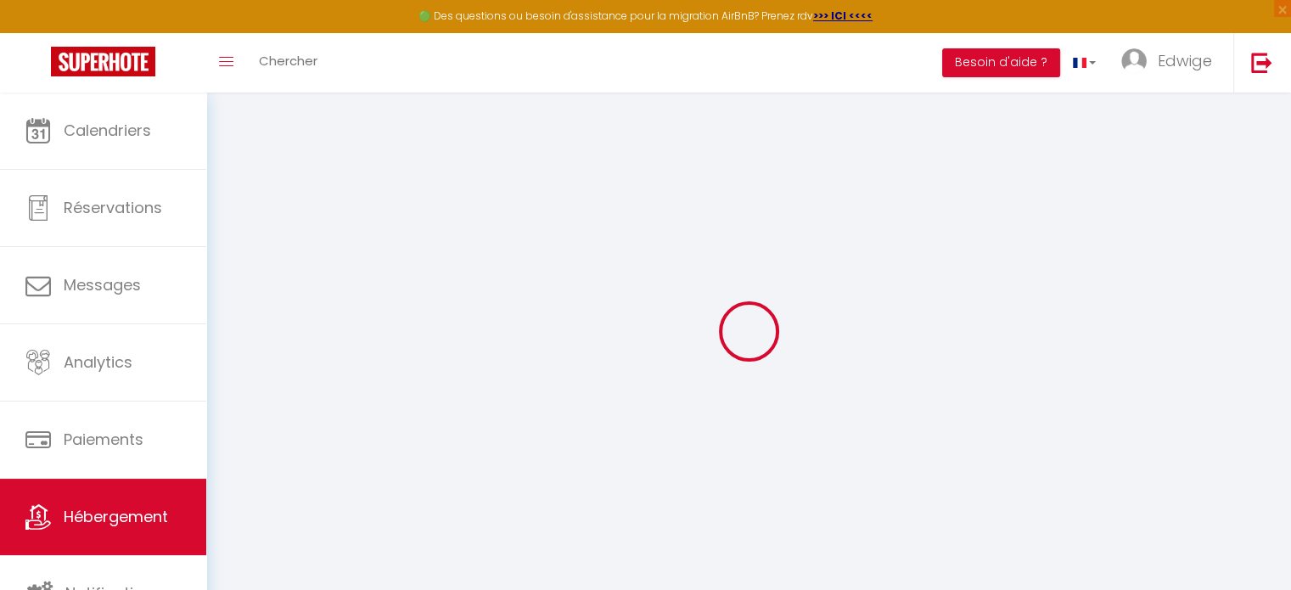
checkbox input "false"
select select "15:00"
select select "23:45"
select select "11:00"
select select "30"
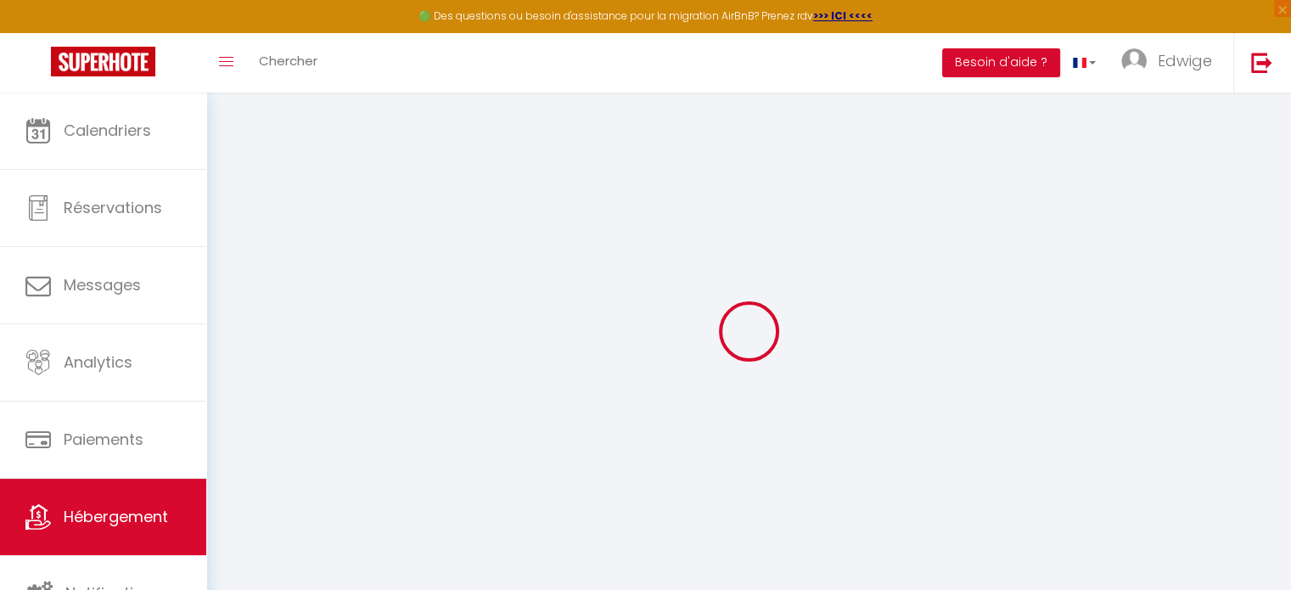
select select "120"
select select "52450"
select select "+ 16 %"
select select "+ 45 %"
select select
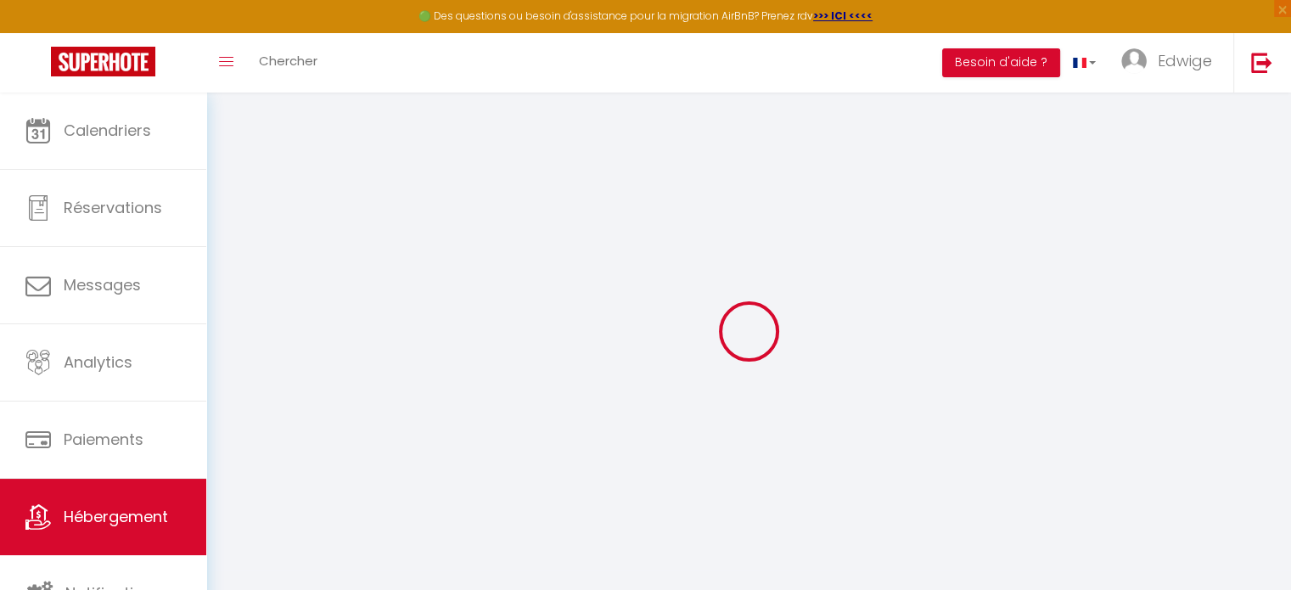
checkbox input "false"
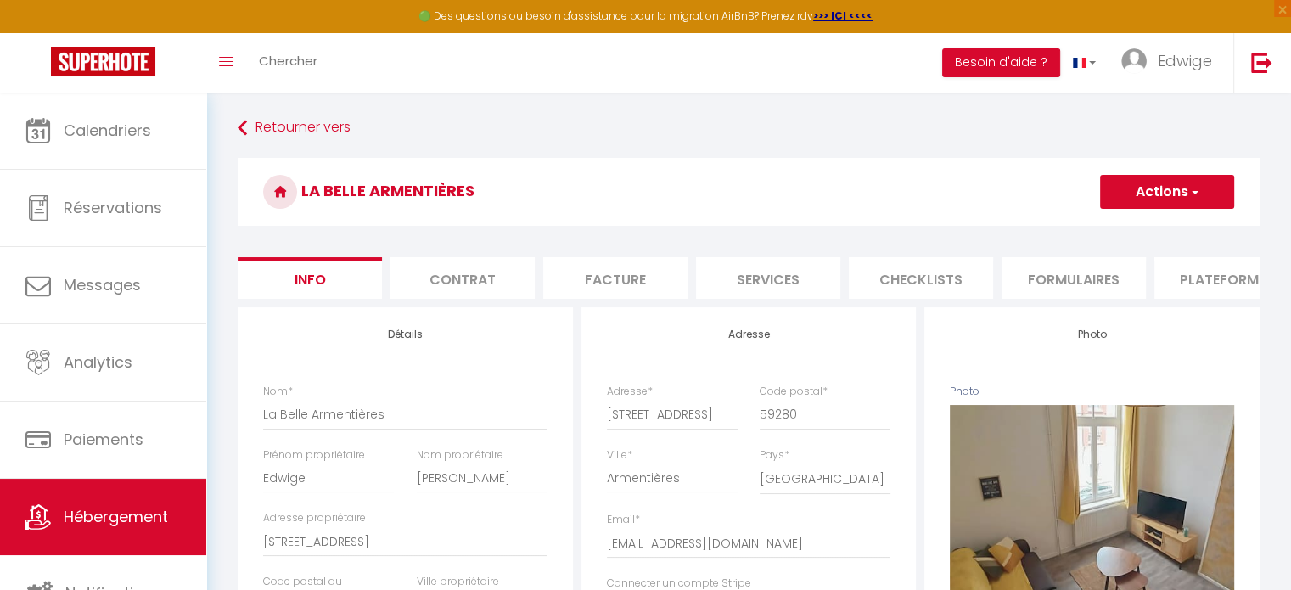
click at [1219, 288] on li "Plateformes" at bounding box center [1227, 278] width 144 height 42
select select
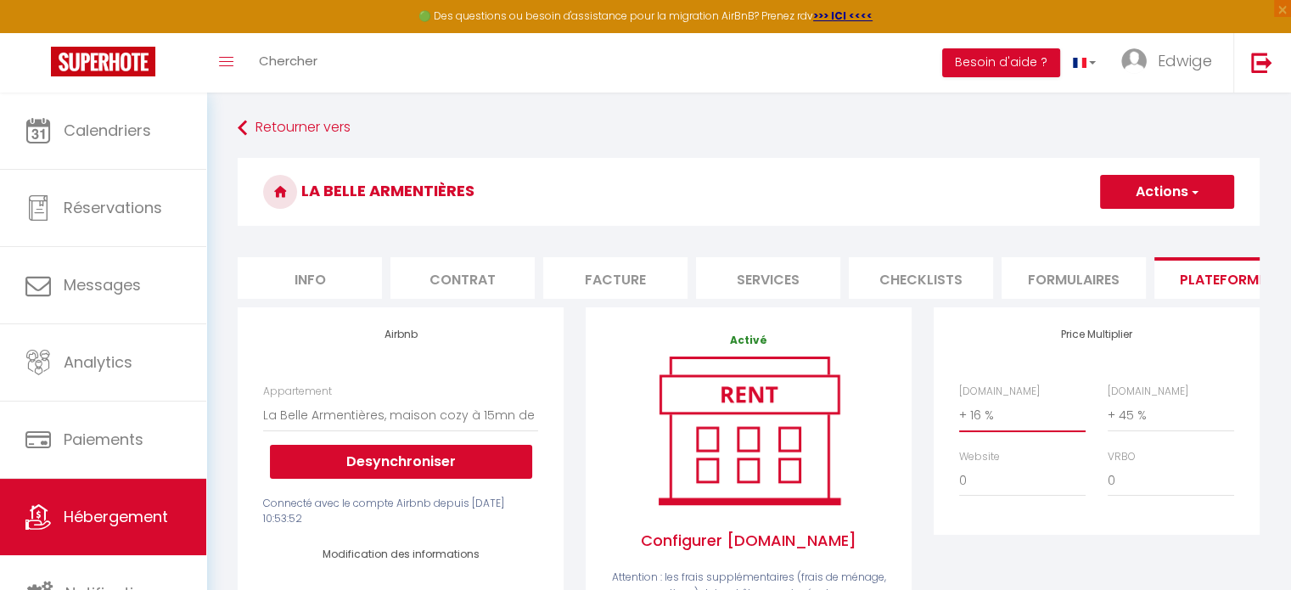
click at [1032, 420] on select "0 + 1 % + 2 % + 3 % + 4 % + 5 % + 6 % + 7 % + 8 % + 9 %" at bounding box center [1022, 415] width 126 height 32
select select "+ 10 %"
click at [959, 412] on select "0 + 1 % + 2 % + 3 % + 4 % + 5 % + 6 % + 7 % + 8 % + 9 %" at bounding box center [1022, 415] width 126 height 32
select select
click at [1195, 186] on span "button" at bounding box center [1194, 191] width 11 height 17
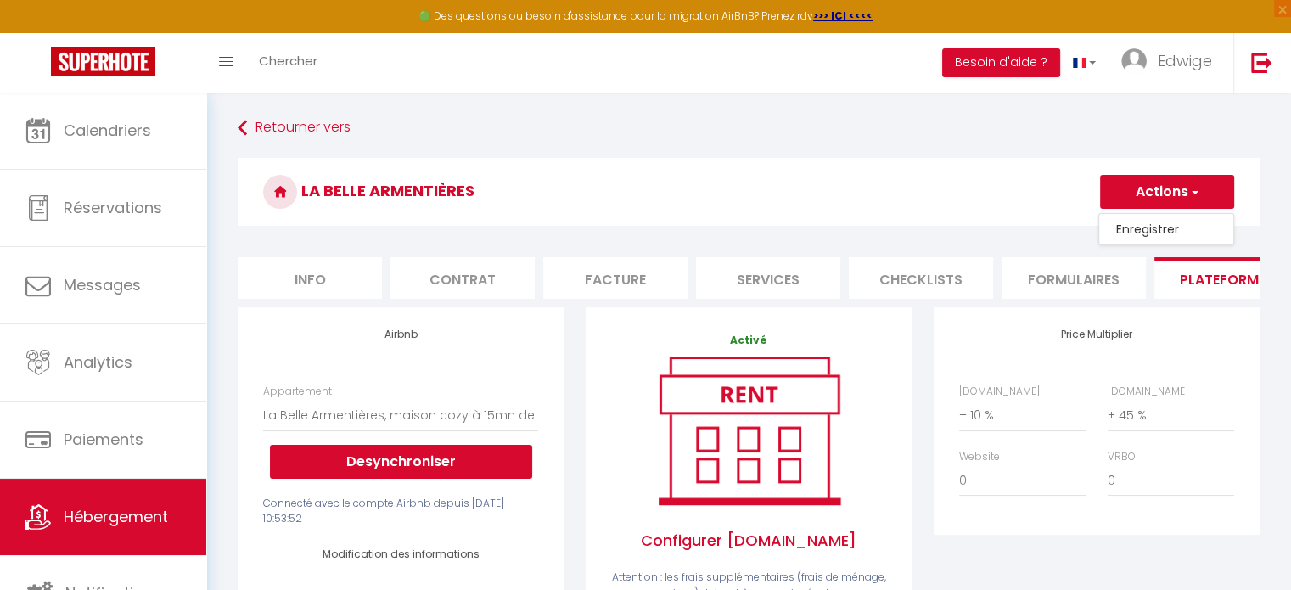
click at [1187, 226] on link "Enregistrer" at bounding box center [1166, 229] width 134 height 22
select select "EUR"
select select
click at [1001, 431] on select "0 + 1 % + 2 % + 3 % + 4 % + 5 % + 6 % + 7 % + 8 % + 9 %" at bounding box center [1022, 415] width 126 height 32
select select "+ 7 %"
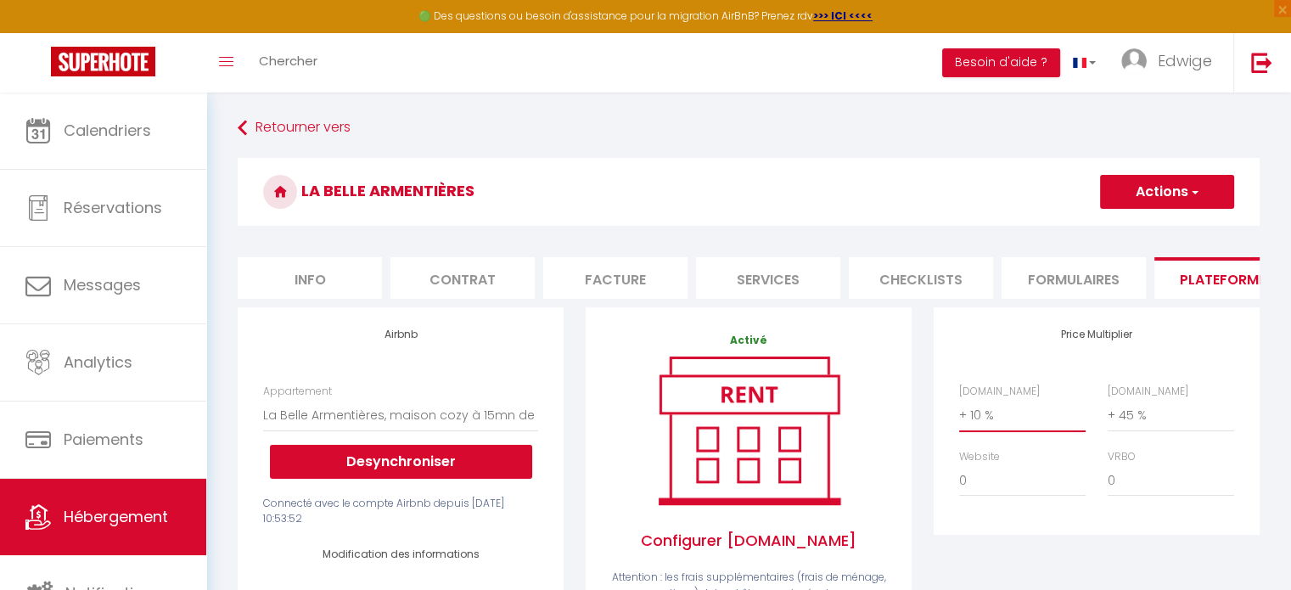
click at [959, 412] on select "0 + 1 % + 2 % + 3 % + 4 % + 5 % + 6 % + 7 % + 8 % + 9 %" at bounding box center [1022, 415] width 126 height 32
select select
drag, startPoint x: 1135, startPoint y: 200, endPoint x: 1151, endPoint y: 224, distance: 29.4
click at [1136, 200] on button "Actions" at bounding box center [1167, 192] width 134 height 34
click at [1151, 230] on link "Enregistrer" at bounding box center [1166, 229] width 134 height 22
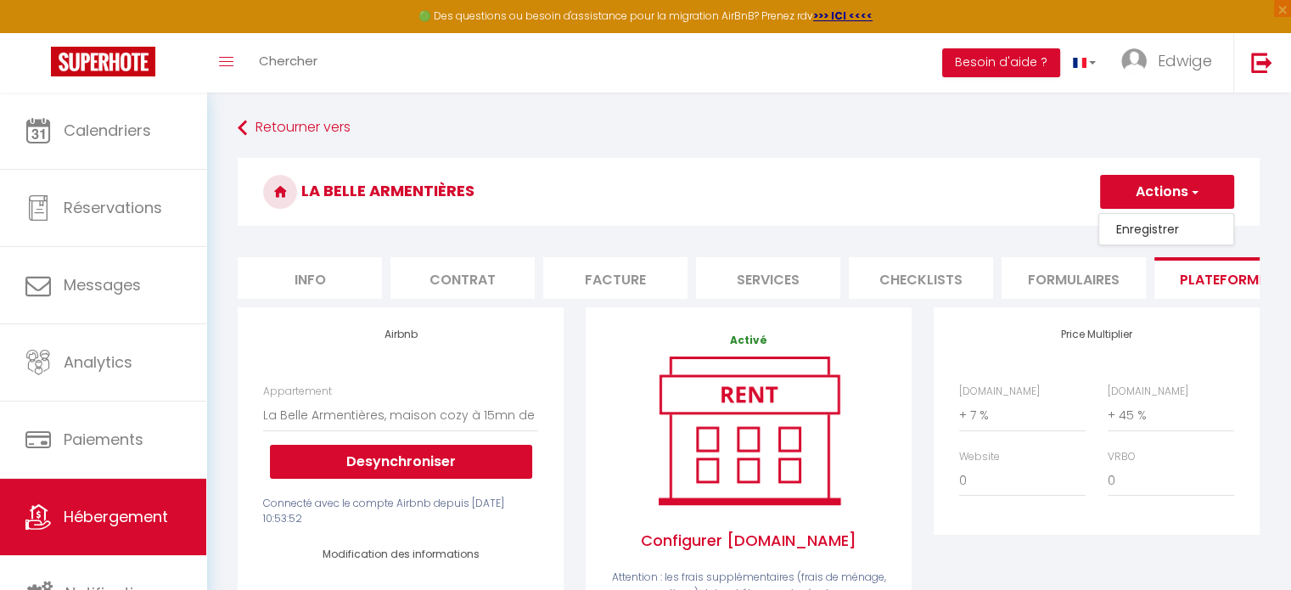
select select "EUR"
select select
click at [1014, 431] on select "0 + 1 % + 2 % + 3 % + 4 % + 5 % + 6 % + 7 % + 8 % + 9 %" at bounding box center [1022, 415] width 126 height 32
select select "+ 5 %"
click at [959, 412] on select "0 + 1 % + 2 % + 3 % + 4 % + 5 % + 6 % + 7 % + 8 % + 9 %" at bounding box center [1022, 415] width 126 height 32
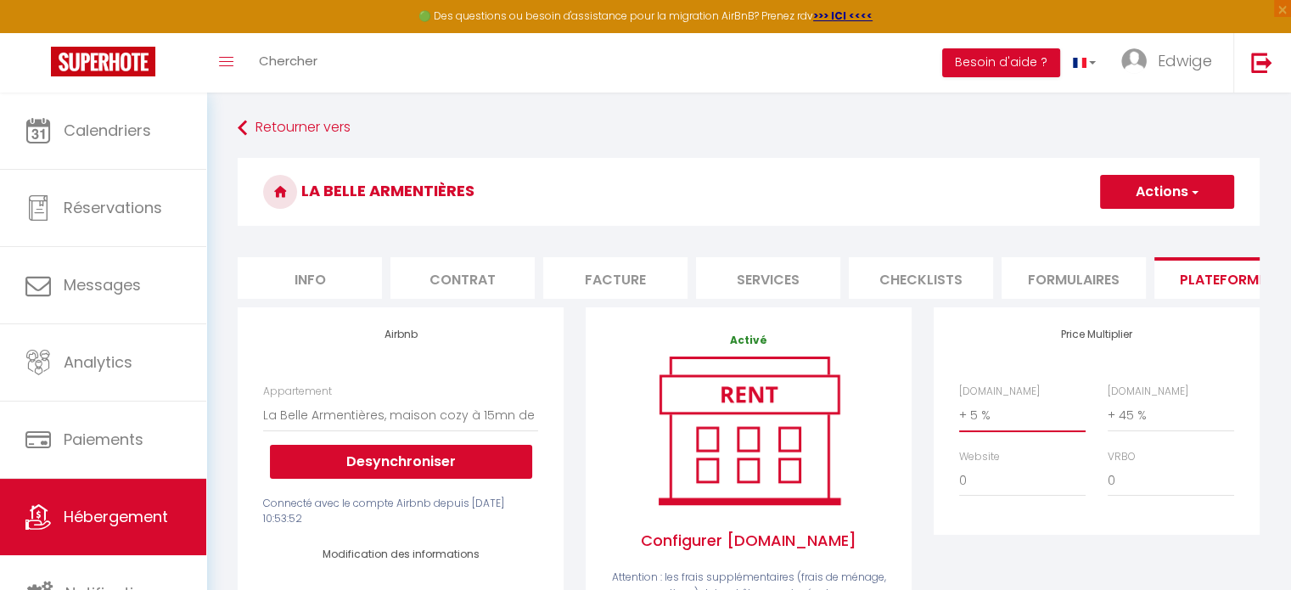
select select
click at [1196, 206] on button "Actions" at bounding box center [1167, 192] width 134 height 34
click at [1159, 233] on link "Enregistrer" at bounding box center [1166, 229] width 134 height 22
select select "EUR"
select select
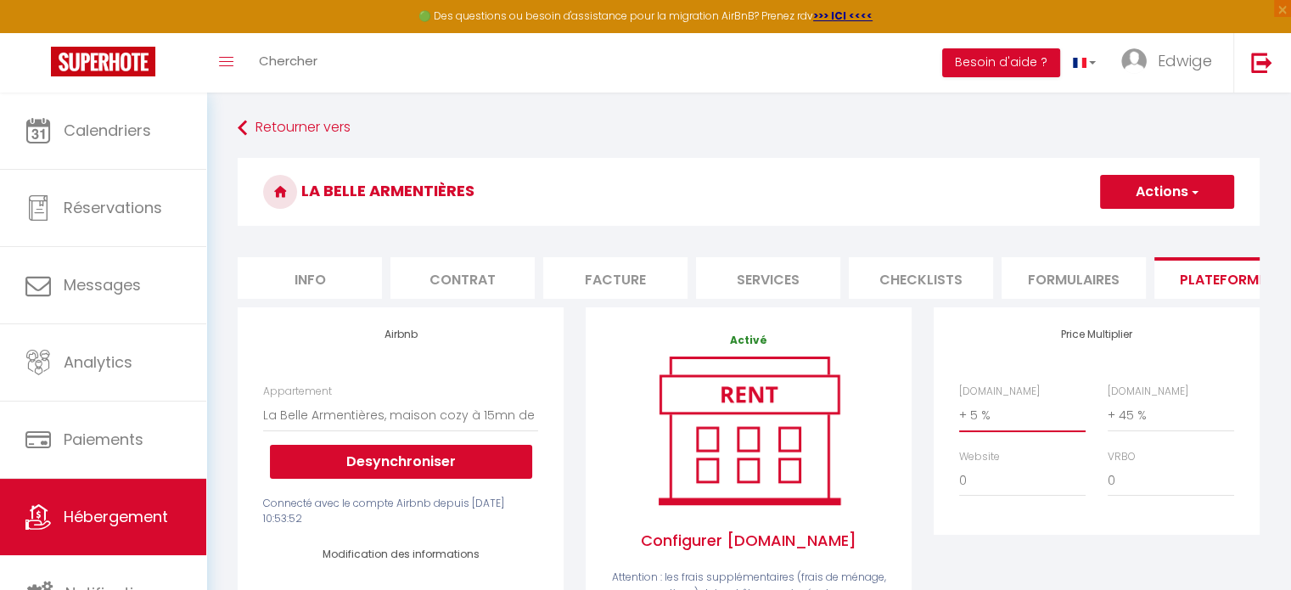
click at [994, 422] on select "0 + 1 % + 2 % + 3 % + 4 % + 5 % + 6 % + 7 % + 8 % + 9 %" at bounding box center [1022, 415] width 126 height 32
select select "0"
click at [959, 412] on select "0 + 1 % + 2 % + 3 % + 4 % + 5 % + 6 % + 7 % + 8 % + 9 %" at bounding box center [1022, 415] width 126 height 32
select select
click at [1172, 192] on button "Actions" at bounding box center [1167, 192] width 134 height 34
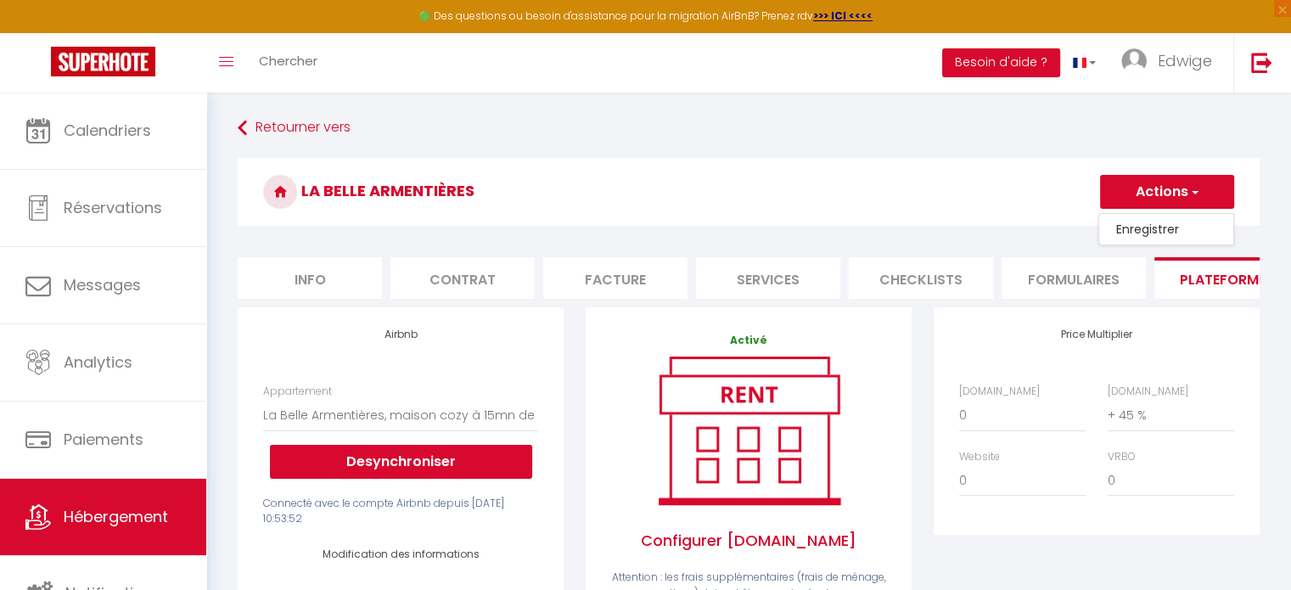
click at [1165, 223] on link "Enregistrer" at bounding box center [1166, 229] width 134 height 22
select select "EUR"
select select
